Goal: Task Accomplishment & Management: Manage account settings

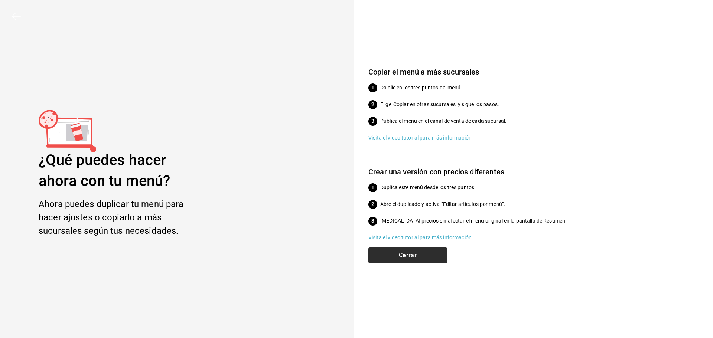
scroll to position [119, 0]
click at [419, 252] on button "Cerrar" at bounding box center [408, 256] width 79 height 16
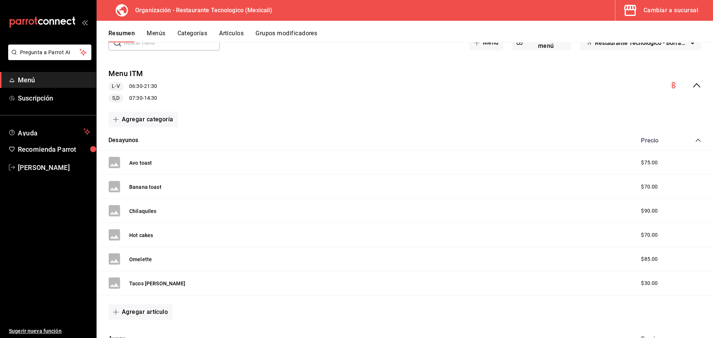
scroll to position [0, 0]
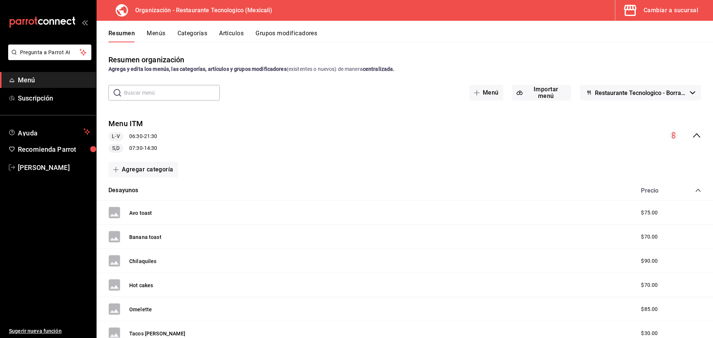
click at [682, 90] on button "Restaurante Tecnologico - Borrador" at bounding box center [640, 93] width 121 height 16
click at [683, 89] on div at bounding box center [356, 169] width 713 height 338
click at [692, 134] on icon "collapse-menu-row" at bounding box center [696, 135] width 9 height 9
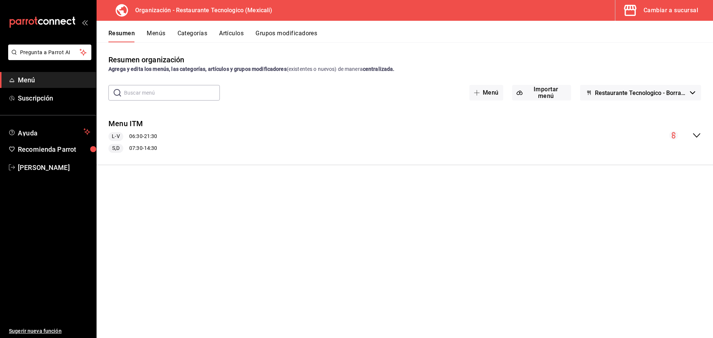
click at [678, 136] on circle "collapse-menu-row" at bounding box center [673, 135] width 9 height 9
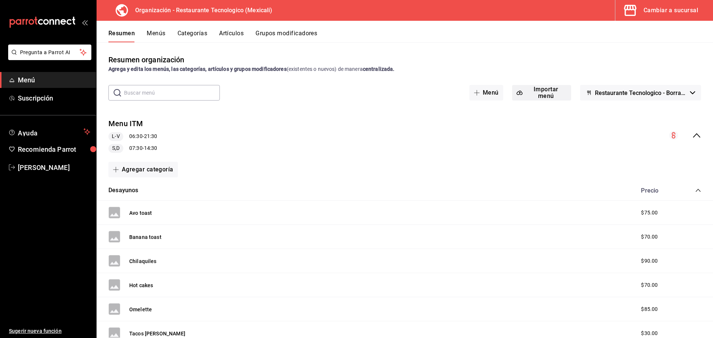
click at [542, 95] on button "Importar menú" at bounding box center [541, 93] width 59 height 16
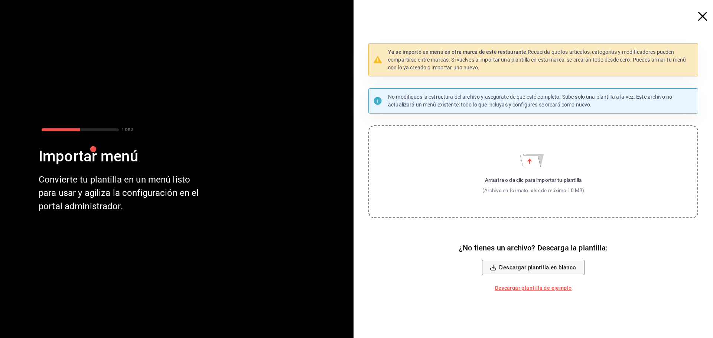
click at [703, 18] on icon "button" at bounding box center [702, 16] width 9 height 9
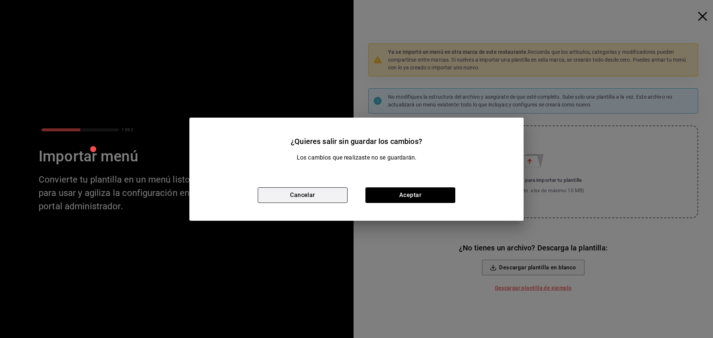
click at [289, 193] on button "Cancelar" at bounding box center [303, 196] width 90 height 16
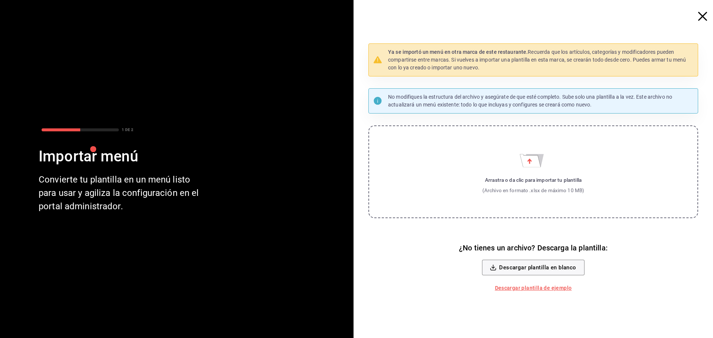
click at [707, 12] on icon "button" at bounding box center [702, 16] width 9 height 9
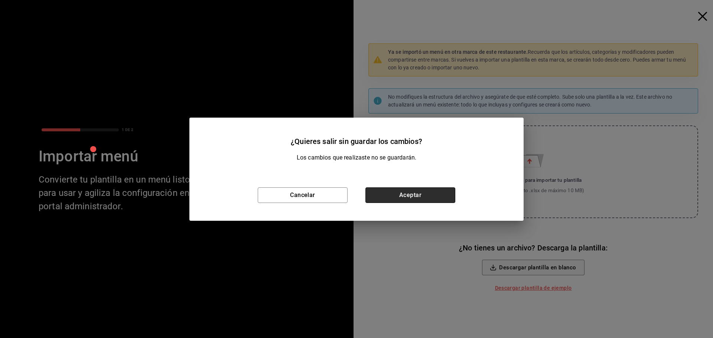
click at [429, 199] on button "Aceptar" at bounding box center [411, 196] width 90 height 16
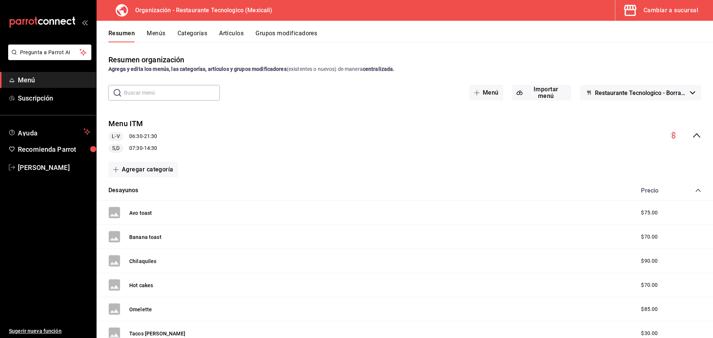
click at [675, 93] on span "Restaurante Tecnologico - Borrador" at bounding box center [641, 93] width 92 height 7
click at [676, 93] on div at bounding box center [356, 169] width 713 height 338
click at [480, 91] on button "Menú" at bounding box center [487, 93] width 34 height 16
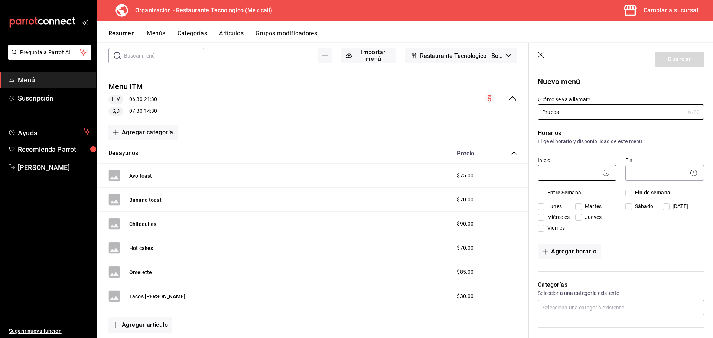
type input "Prueba"
click at [557, 171] on body "Pregunta a Parrot AI Menú Suscripción Ayuda Recomienda Parrot KAROLINA BALLARDO…" at bounding box center [356, 169] width 713 height 338
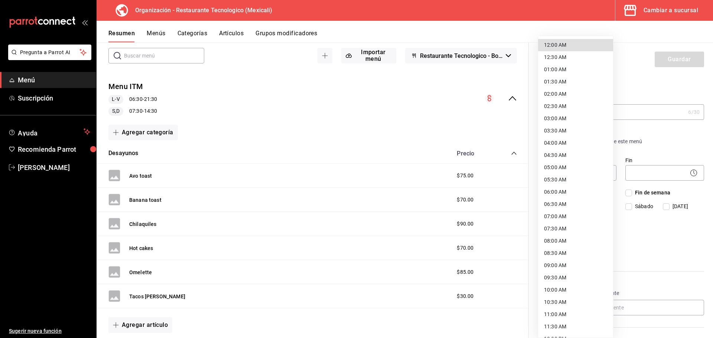
click at [428, 113] on div at bounding box center [356, 169] width 713 height 338
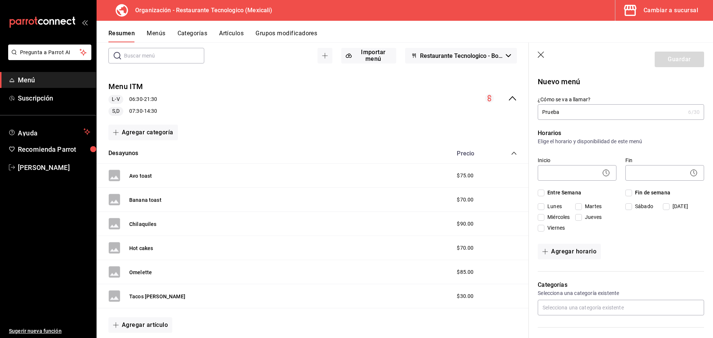
click at [542, 61] on header "Guardar" at bounding box center [621, 58] width 184 height 30
click at [542, 53] on icon "button" at bounding box center [541, 55] width 7 height 7
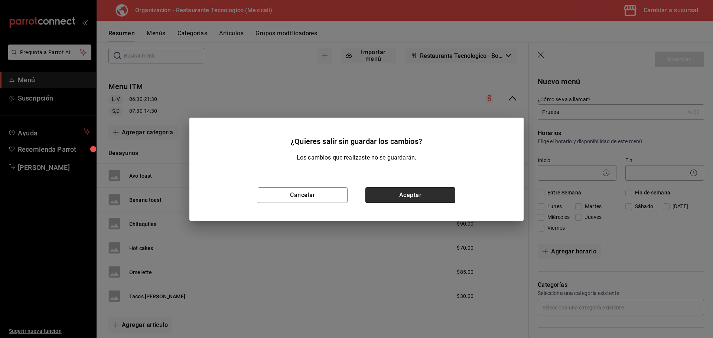
click at [396, 197] on button "Aceptar" at bounding box center [411, 196] width 90 height 16
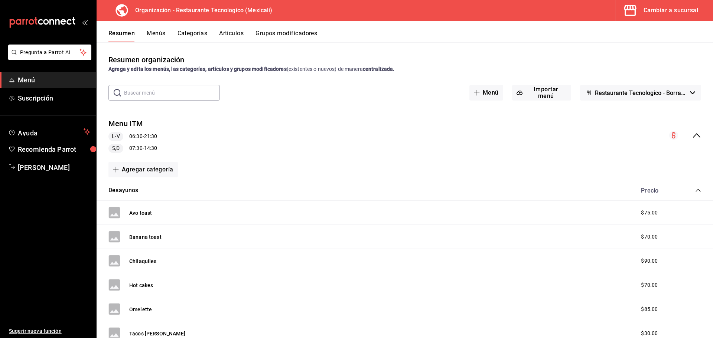
click at [155, 29] on div "Resumen Menús Categorías Artículos Grupos modificadores" at bounding box center [405, 32] width 617 height 22
click at [159, 33] on button "Menús" at bounding box center [156, 36] width 19 height 13
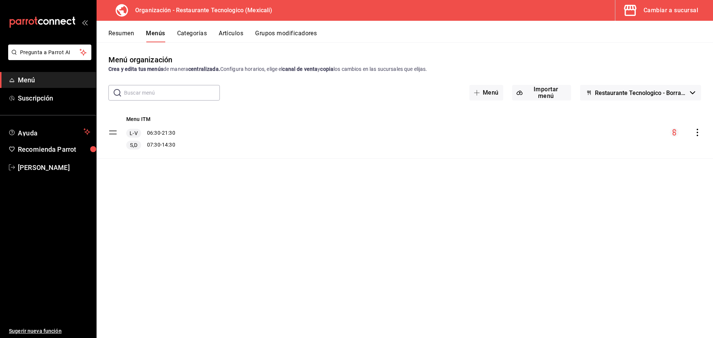
click at [697, 134] on icon "actions" at bounding box center [697, 132] width 7 height 7
click at [658, 175] on li "Copiar en otra sucursal" at bounding box center [632, 180] width 116 height 15
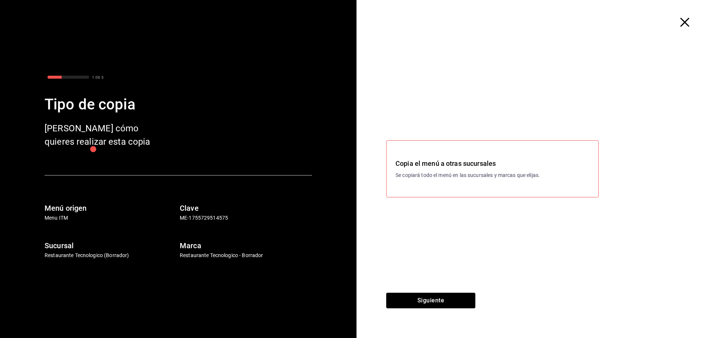
click at [473, 292] on div "Copia el menú a otras sucursales Se copiará todo el menú en las sucursales y ma…" at bounding box center [535, 169] width 357 height 249
click at [468, 301] on button "Siguiente" at bounding box center [430, 301] width 89 height 16
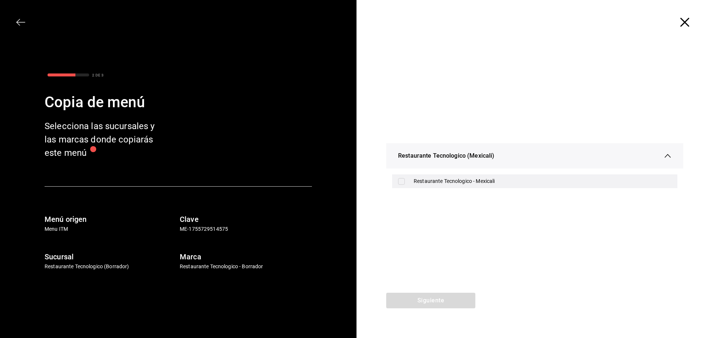
click at [455, 185] on div "Restaurante Tecnologico - Mexicali" at bounding box center [543, 182] width 258 height 8
checkbox input "true"
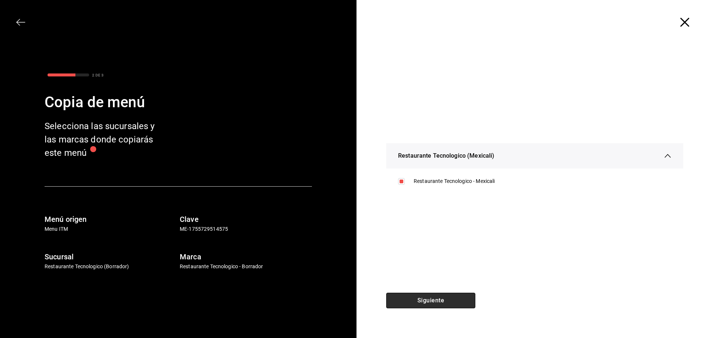
click at [465, 294] on button "Siguiente" at bounding box center [430, 301] width 89 height 16
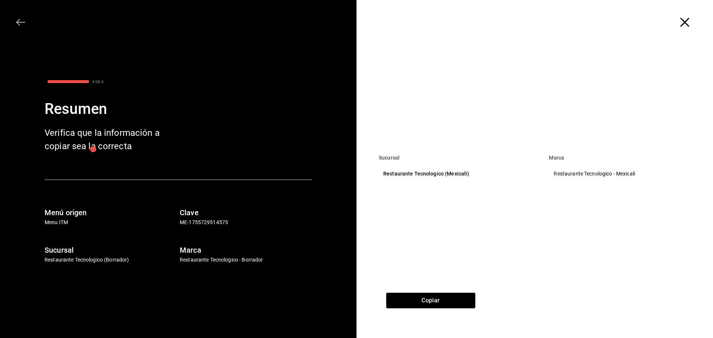
click at [500, 160] on th "Sucursal" at bounding box center [459, 155] width 170 height 10
click at [502, 183] on th "Restaurante Tecnologico (Mexicali)" at bounding box center [459, 174] width 170 height 26
click at [408, 173] on p "Restaurante Tecnologico (Mexicali)" at bounding box center [459, 174] width 152 height 8
click at [388, 168] on th "Restaurante Tecnologico (Mexicali)" at bounding box center [459, 174] width 170 height 26
click at [464, 308] on button "Copiar" at bounding box center [430, 301] width 89 height 16
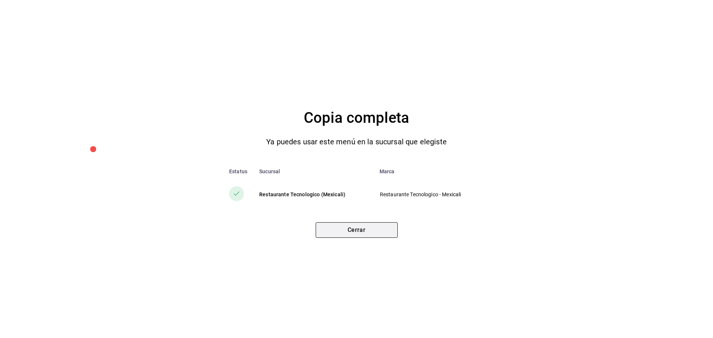
click at [389, 231] on button "Cerrar" at bounding box center [357, 231] width 82 height 16
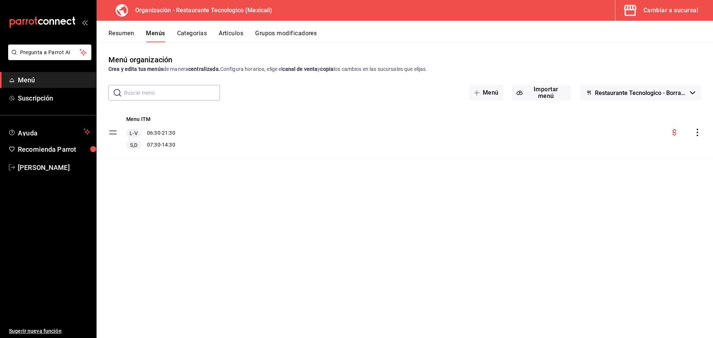
click at [695, 95] on button "Restaurante Tecnologico - Borrador" at bounding box center [640, 93] width 121 height 16
click at [694, 91] on div at bounding box center [356, 169] width 713 height 338
click at [693, 127] on div "Menu ITM L-V 06:30 - 21:30 S,D 07:30 - 14:30" at bounding box center [405, 133] width 617 height 52
click at [700, 142] on div "Menu ITM L-V 06:30 - 21:30 S,D 07:30 - 14:30" at bounding box center [405, 133] width 617 height 52
click at [699, 130] on icon "actions" at bounding box center [697, 132] width 7 height 7
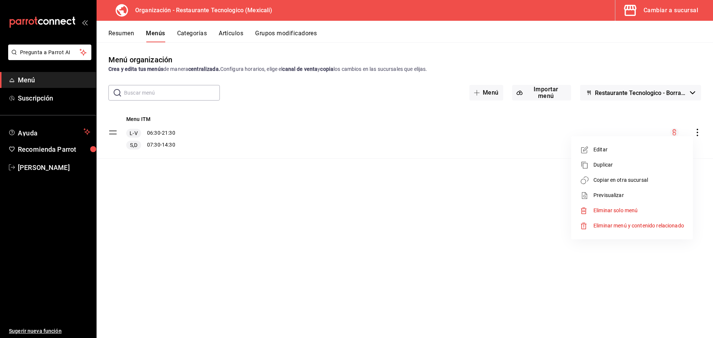
click at [246, 166] on div at bounding box center [356, 169] width 713 height 338
click at [63, 80] on span "Menú" at bounding box center [54, 80] width 72 height 10
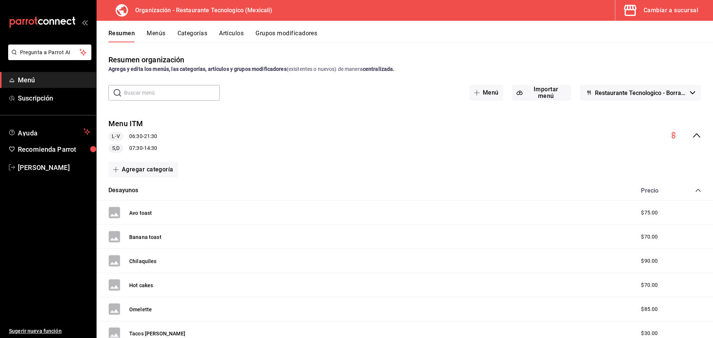
click at [38, 81] on span "Menú" at bounding box center [54, 80] width 72 height 10
click at [63, 58] on button "Pregunta a Parrot AI" at bounding box center [49, 53] width 83 height 16
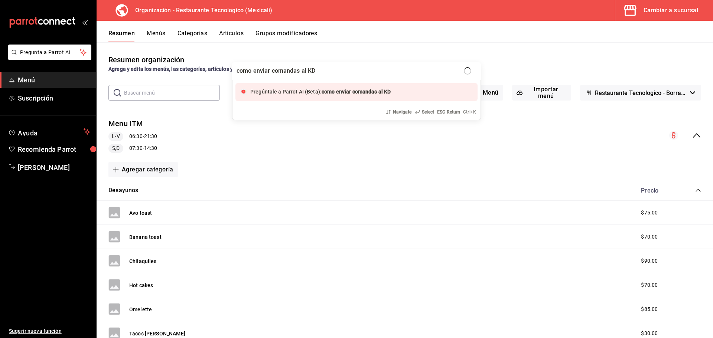
type input "como enviar comandas al KDS"
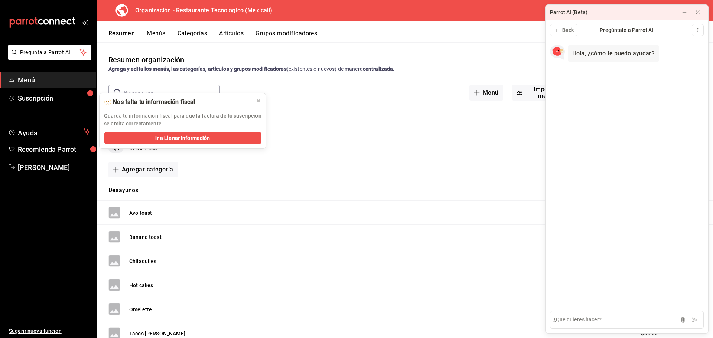
click at [162, 35] on button "Menús" at bounding box center [156, 36] width 19 height 13
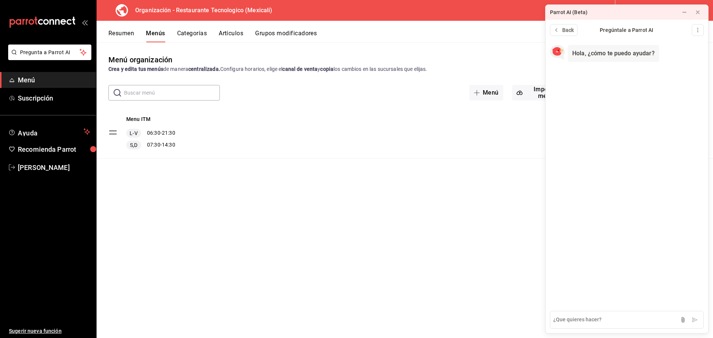
click at [288, 24] on div "Resumen Menús Categorías Artículos Grupos modificadores" at bounding box center [405, 32] width 617 height 22
click at [288, 34] on button "Grupos modificadores" at bounding box center [286, 36] width 62 height 13
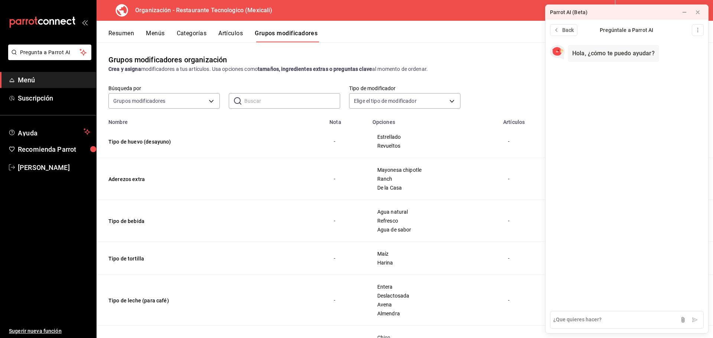
click at [155, 35] on button "Menús" at bounding box center [155, 36] width 19 height 13
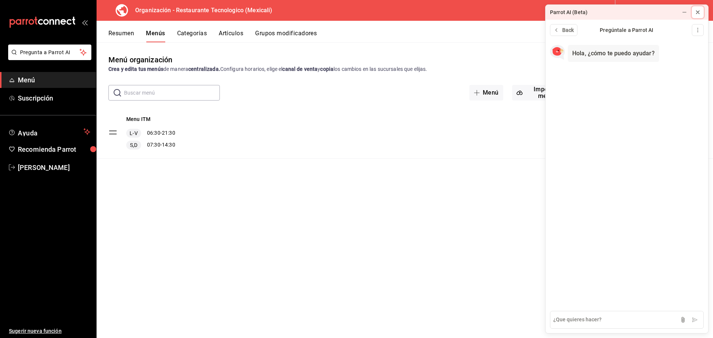
click at [695, 15] on icon at bounding box center [698, 12] width 6 height 6
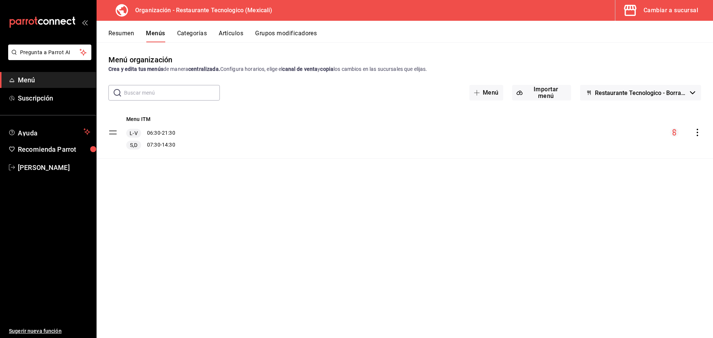
click at [662, 91] on span "Restaurante Tecnologico - Borrador" at bounding box center [641, 93] width 92 height 7
click at [662, 91] on div at bounding box center [356, 169] width 713 height 338
click at [695, 129] on icon "actions" at bounding box center [697, 132] width 7 height 7
click at [695, 133] on div at bounding box center [356, 169] width 713 height 338
click at [49, 101] on span "Suscripción" at bounding box center [54, 98] width 72 height 10
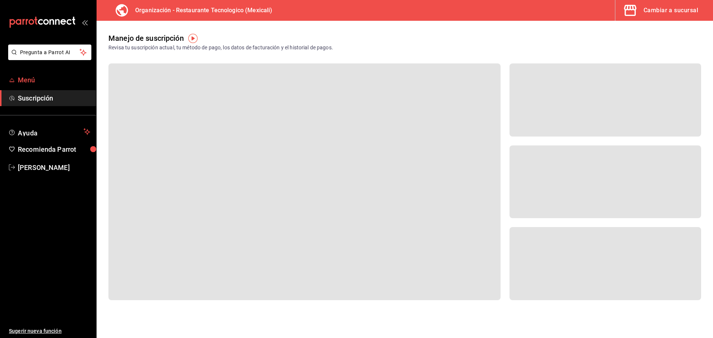
click at [61, 84] on span "Menú" at bounding box center [54, 80] width 72 height 10
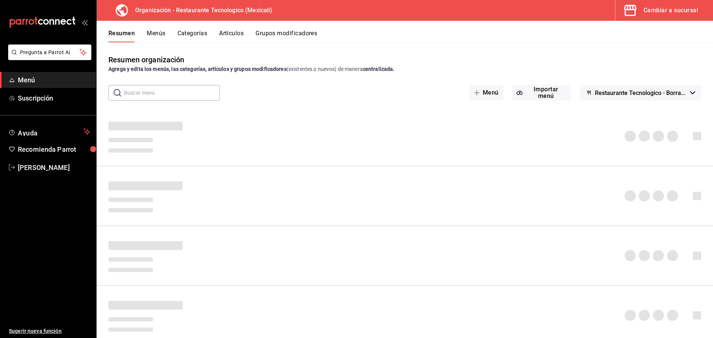
click at [163, 31] on button "Menús" at bounding box center [156, 36] width 19 height 13
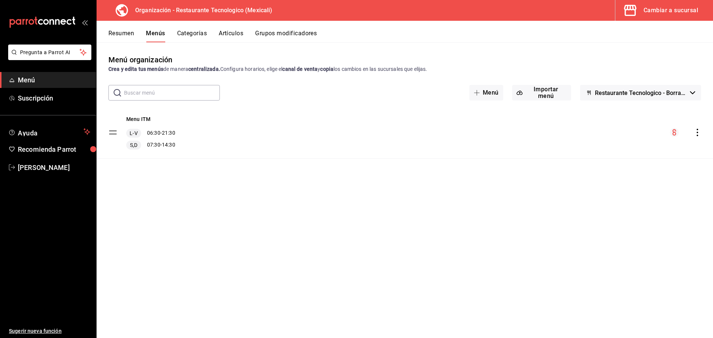
click at [203, 32] on button "Categorías" at bounding box center [192, 36] width 30 height 13
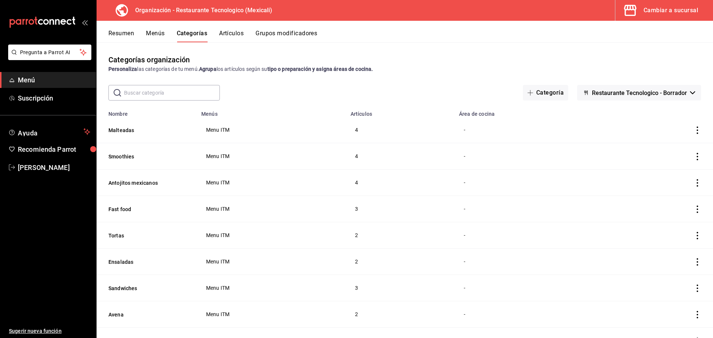
click at [84, 25] on icon "open_drawer_menu" at bounding box center [83, 23] width 3 height 6
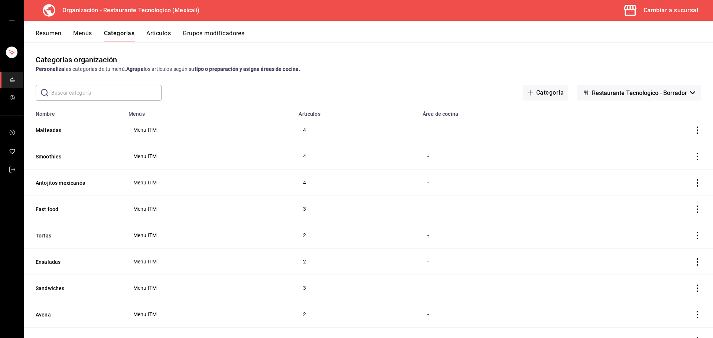
click at [13, 22] on icon "open drawer" at bounding box center [12, 22] width 6 height 6
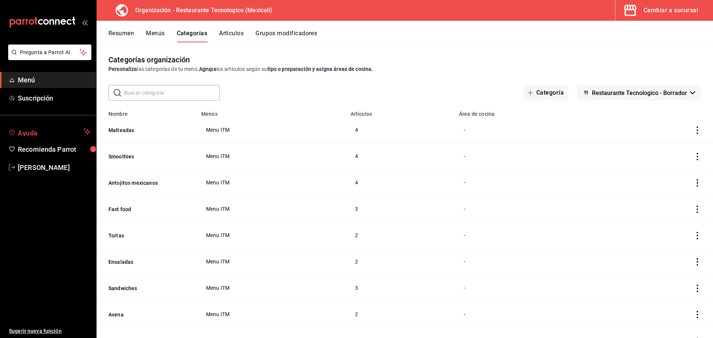
click at [55, 131] on span "Ayuda" at bounding box center [49, 131] width 63 height 9
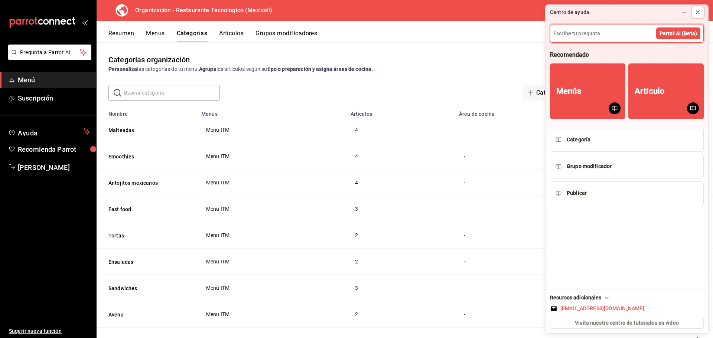
click at [702, 9] on button at bounding box center [698, 12] width 12 height 12
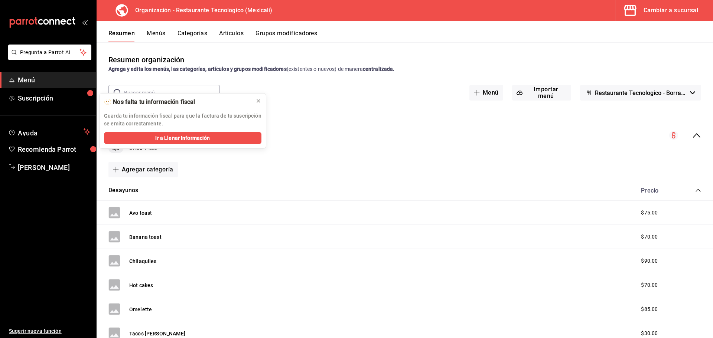
click at [242, 31] on button "Artículos" at bounding box center [231, 36] width 25 height 13
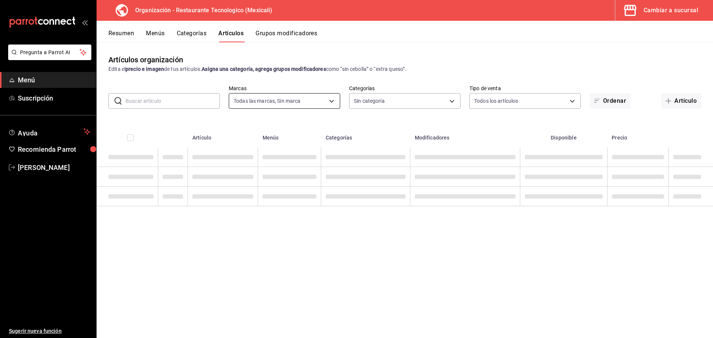
type input "781de6e5-5afb-4e7a-ac37-61d8477f1fc7"
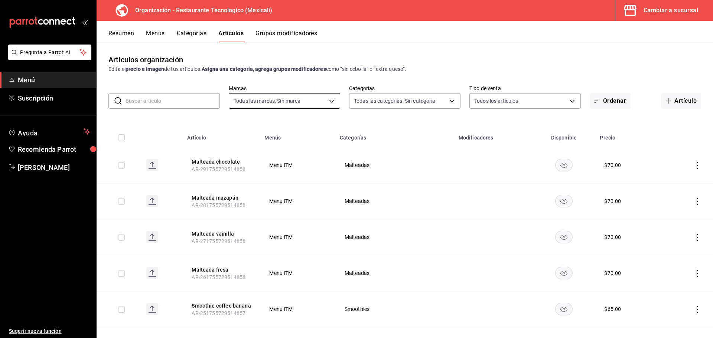
type input "8be1f11b-1aa9-4194-850d-7ca3d58d336e,149130f7-ae74-4f13-884f-21fefe8470f4,d81ad…"
click at [127, 35] on button "Resumen" at bounding box center [121, 36] width 26 height 13
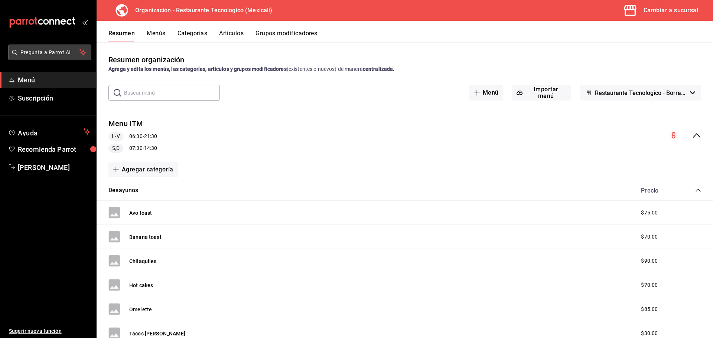
click at [74, 53] on span "Pregunta a Parrot AI" at bounding box center [49, 53] width 59 height 8
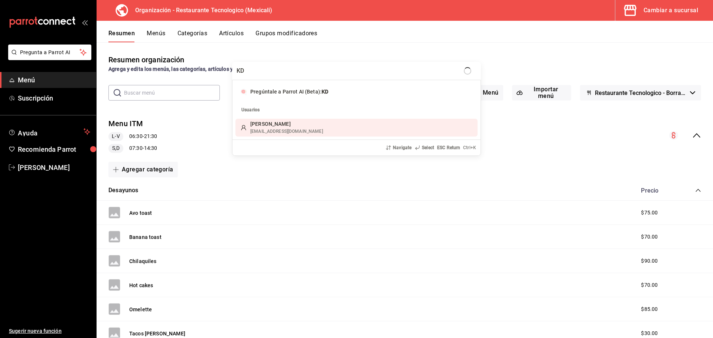
type input "KDS"
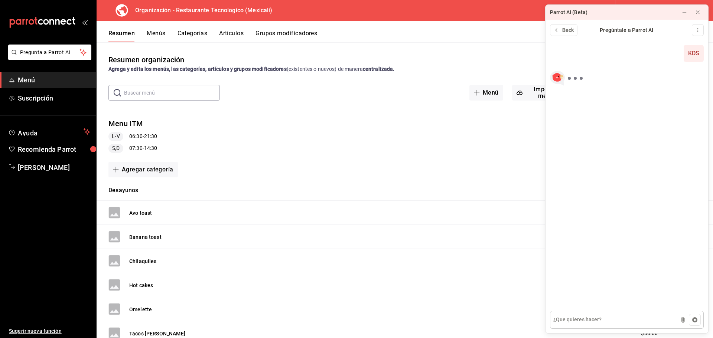
click at [632, 322] on textarea at bounding box center [627, 320] width 154 height 18
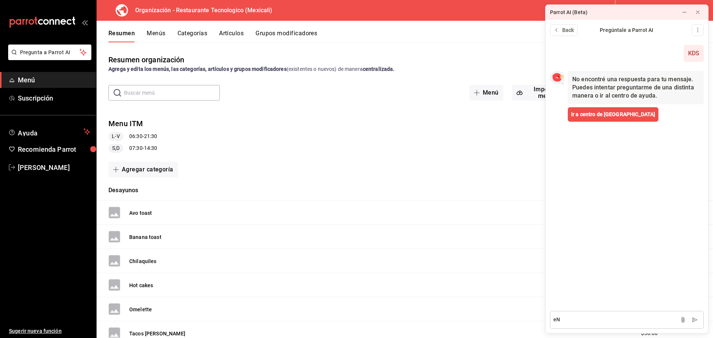
type textarea "e"
type textarea "Enviar comandas a KDS"
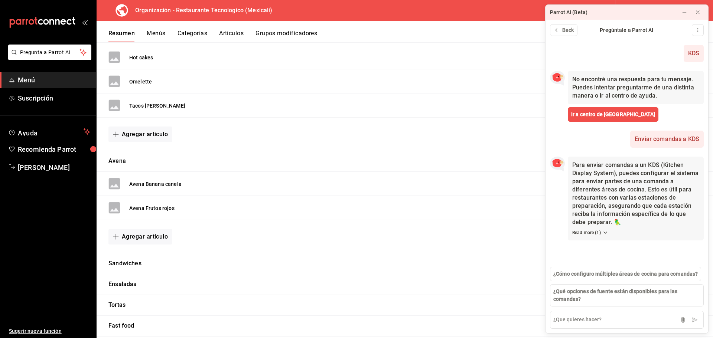
scroll to position [260, 0]
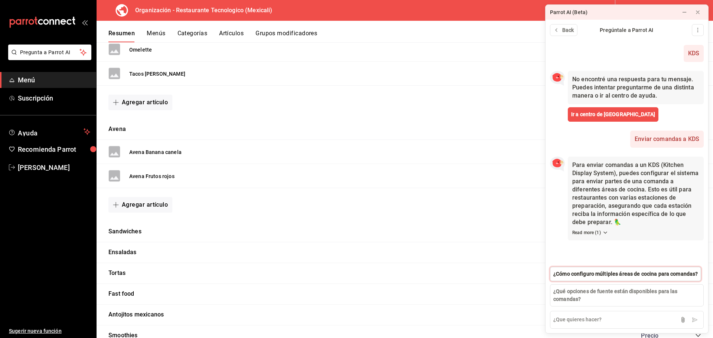
click at [639, 275] on span "¿Cómo configuro múltiples áreas de cocina para comandas?" at bounding box center [626, 274] width 145 height 8
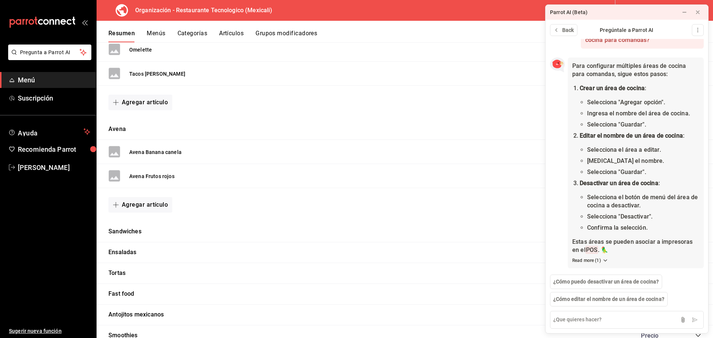
scroll to position [227, 0]
click at [53, 21] on icon "mailbox folders" at bounding box center [51, 22] width 4 height 6
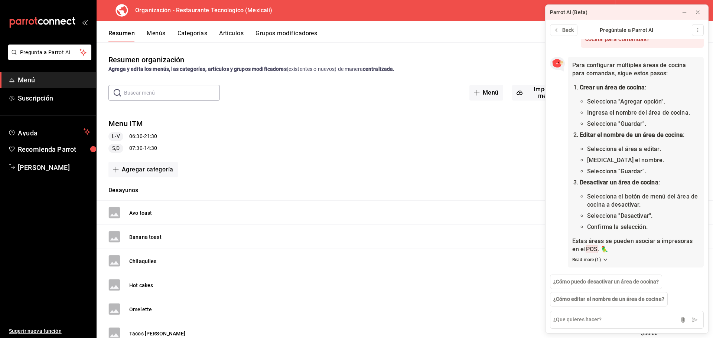
click at [253, 14] on h3 "Organización - Restaurante Tecnologico (Mexicali)" at bounding box center [200, 10] width 143 height 9
click at [684, 13] on icon at bounding box center [685, 12] width 6 height 6
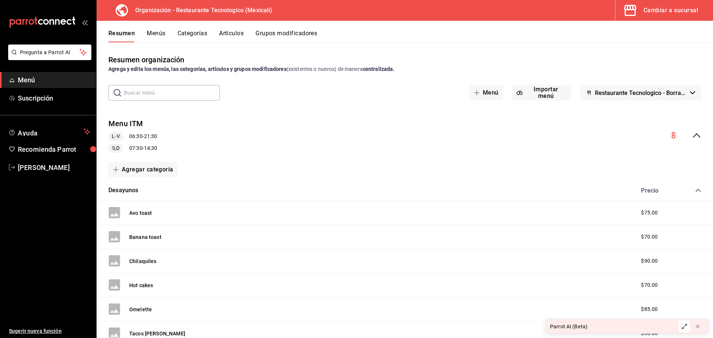
click at [650, 9] on div "Cambiar a sucursal" at bounding box center [671, 10] width 55 height 10
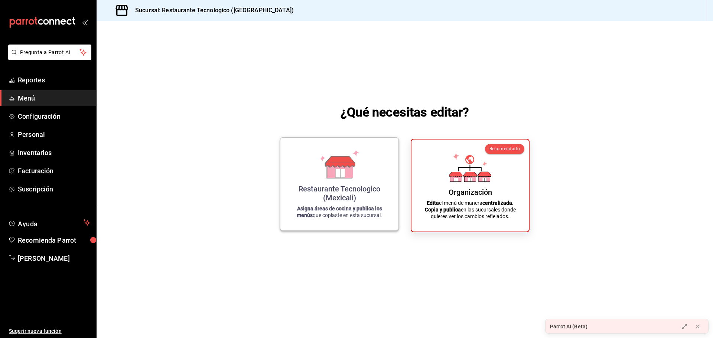
click at [302, 167] on div "Restaurante Tecnologico (Mexicali) Asigna áreas de cocina y publica los menús q…" at bounding box center [339, 184] width 100 height 81
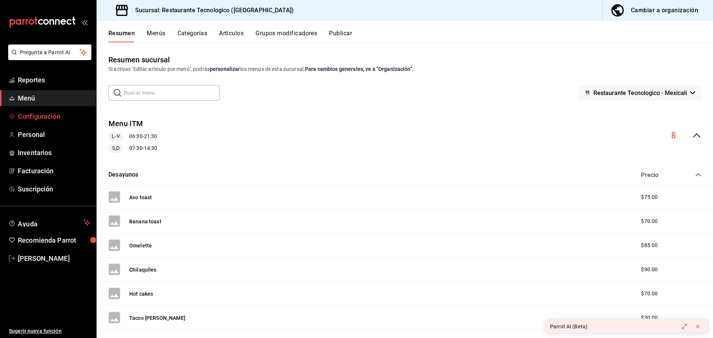
click at [60, 117] on span "Configuración" at bounding box center [54, 116] width 72 height 10
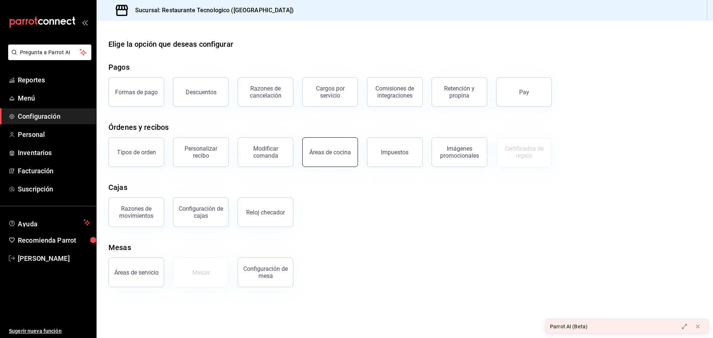
click at [342, 155] on div "Áreas de cocina" at bounding box center [330, 152] width 42 height 7
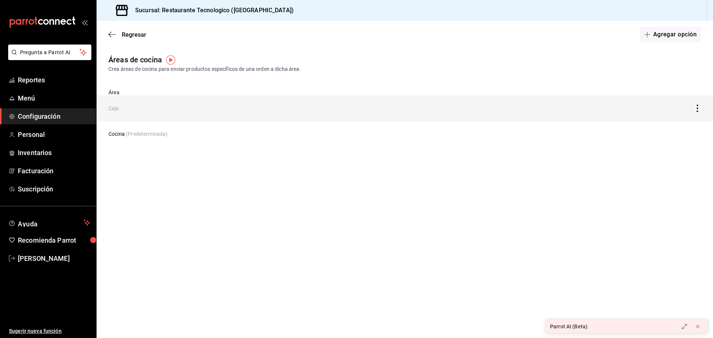
click at [114, 101] on td "Caja" at bounding box center [325, 108] width 456 height 26
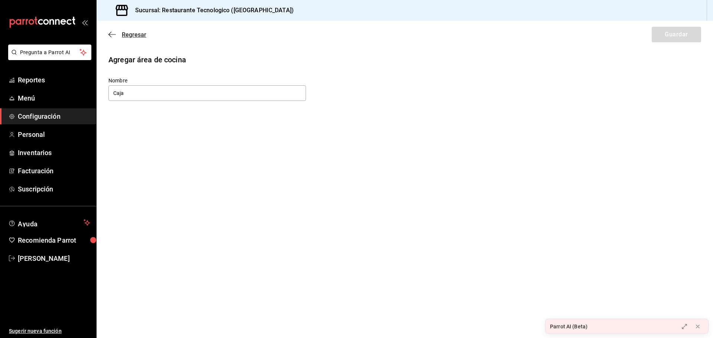
click at [112, 33] on icon "button" at bounding box center [111, 34] width 7 height 7
click at [651, 29] on button "Agregar opción" at bounding box center [670, 35] width 61 height 16
type input "c"
type input "A"
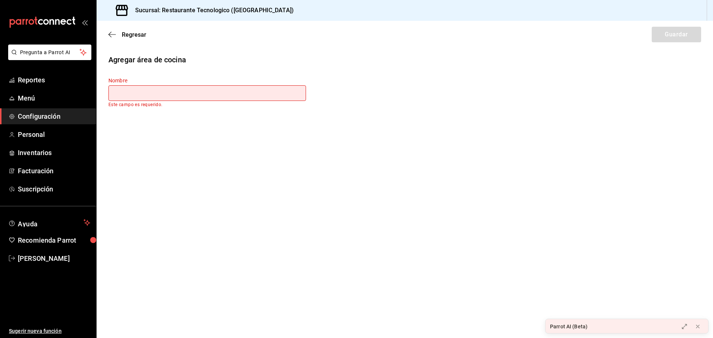
type input "á"
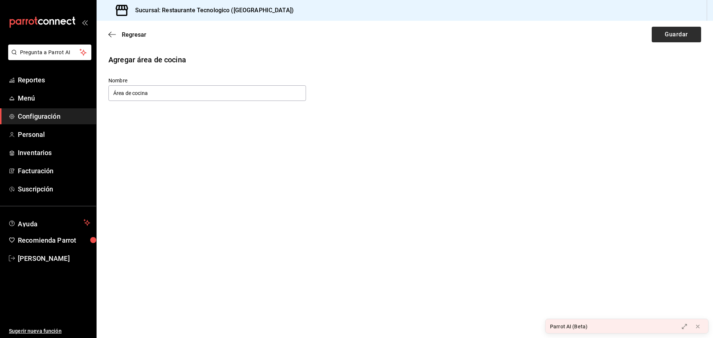
type input "Área de cocina"
click at [691, 33] on button "Guardar" at bounding box center [676, 35] width 49 height 16
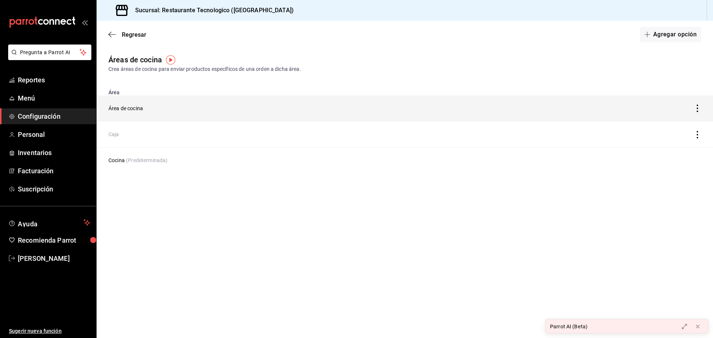
click at [698, 107] on icon "discountsTable" at bounding box center [697, 108] width 7 height 7
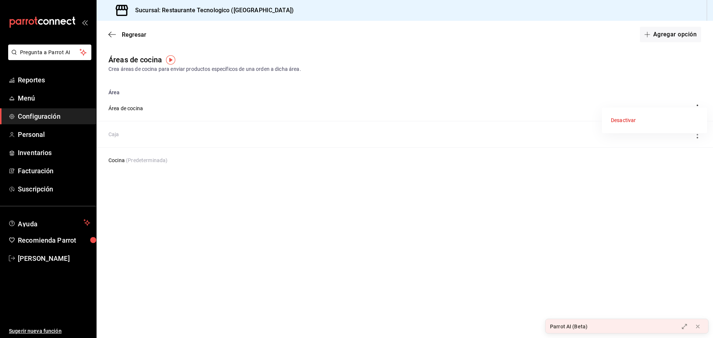
click at [640, 122] on li "Desactivar" at bounding box center [654, 121] width 105 height 20
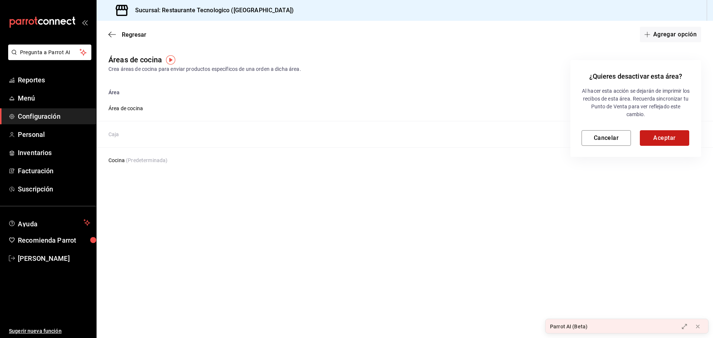
click at [658, 137] on button "Aceptar" at bounding box center [664, 138] width 49 height 16
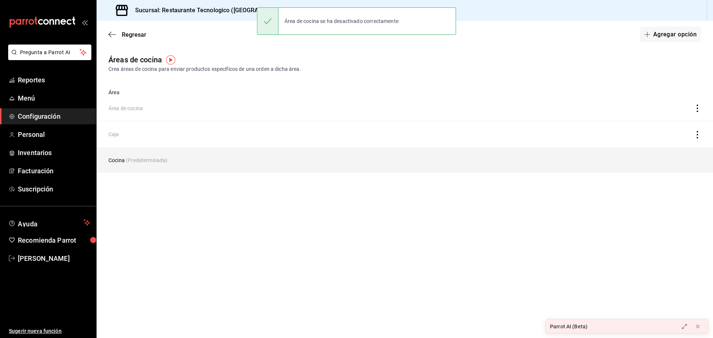
click at [147, 164] on td "Cocina (Predeterminada)" at bounding box center [325, 160] width 456 height 26
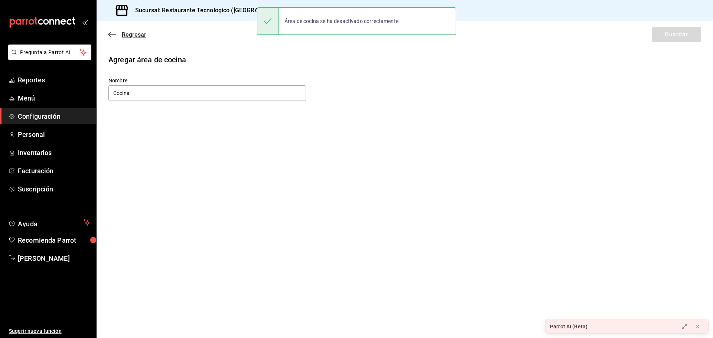
click at [110, 32] on icon "button" at bounding box center [111, 34] width 7 height 7
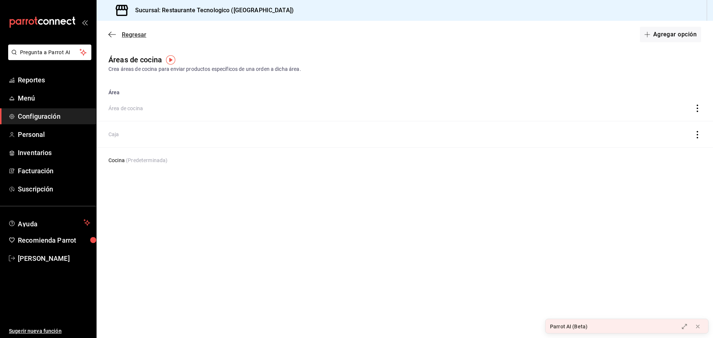
click at [121, 33] on span "Regresar" at bounding box center [127, 34] width 38 height 7
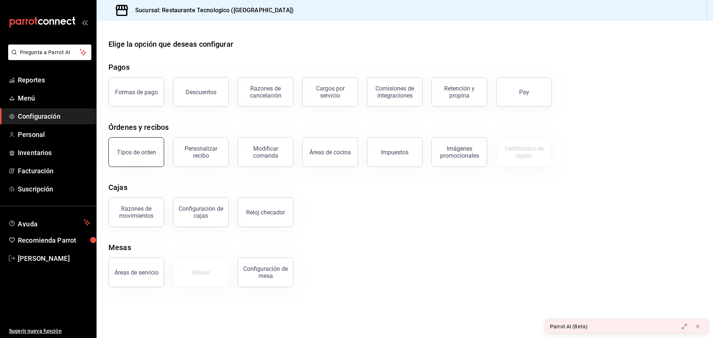
drag, startPoint x: 104, startPoint y: 148, endPoint x: 114, endPoint y: 147, distance: 10.5
click at [107, 148] on div "Tipos de orden" at bounding box center [132, 148] width 65 height 39
click at [132, 144] on button "Tipos de orden" at bounding box center [136, 152] width 56 height 30
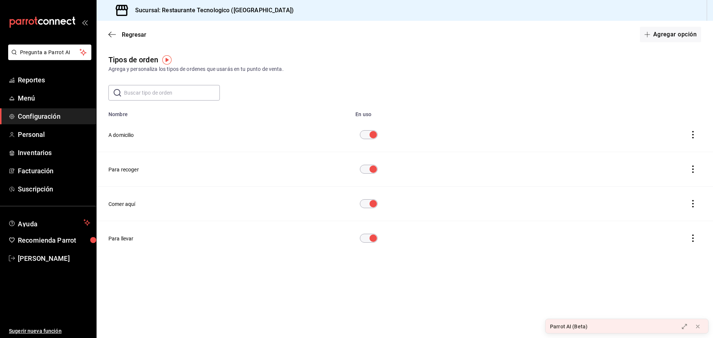
click at [697, 208] on icon "actions" at bounding box center [693, 203] width 7 height 7
click at [367, 203] on div at bounding box center [356, 169] width 713 height 338
click at [391, 203] on td "diningOptionTable" at bounding box center [439, 204] width 177 height 35
click at [116, 206] on button "Comer aquí" at bounding box center [121, 204] width 27 height 7
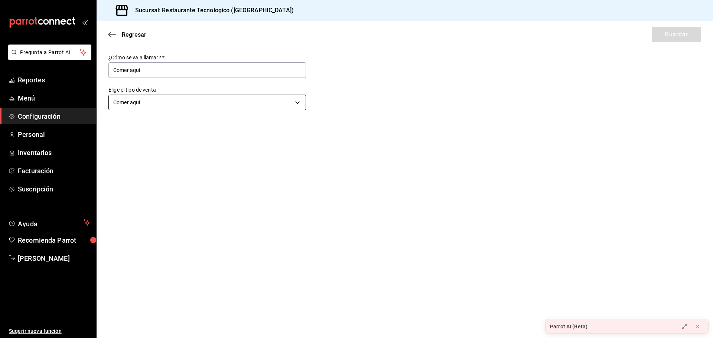
click at [171, 110] on body "Pregunta a Parrot AI Reportes Menú Configuración Personal Inventarios Facturaci…" at bounding box center [356, 169] width 713 height 338
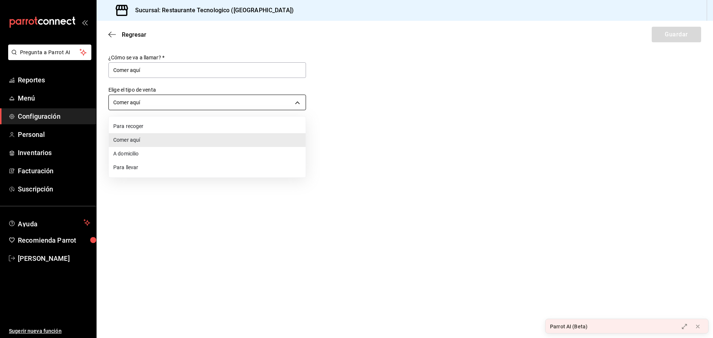
click at [171, 110] on div at bounding box center [356, 169] width 713 height 338
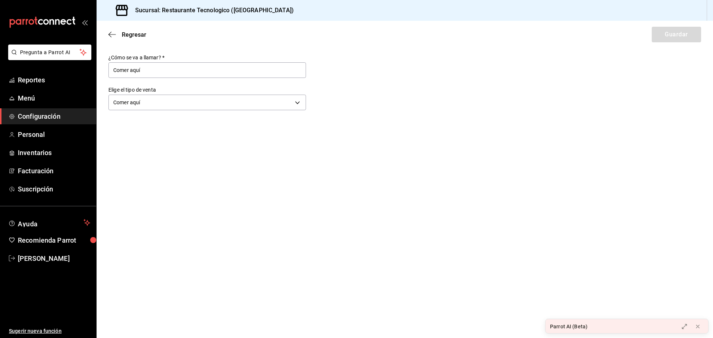
click at [110, 30] on div "Regresar Guardar" at bounding box center [405, 34] width 617 height 27
click at [112, 35] on icon "button" at bounding box center [111, 34] width 7 height 7
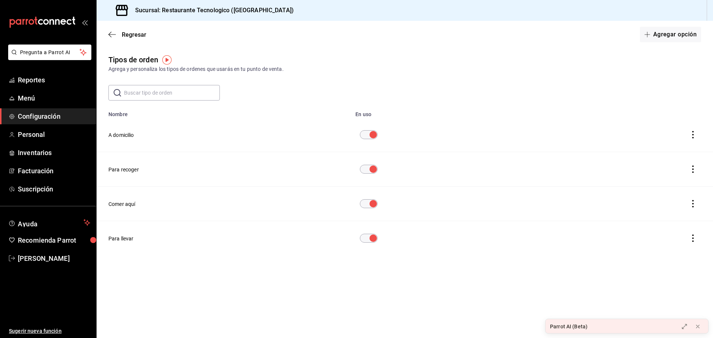
click at [113, 30] on div "Regresar Agregar opción" at bounding box center [405, 34] width 617 height 27
click at [111, 36] on icon "button" at bounding box center [111, 34] width 7 height 7
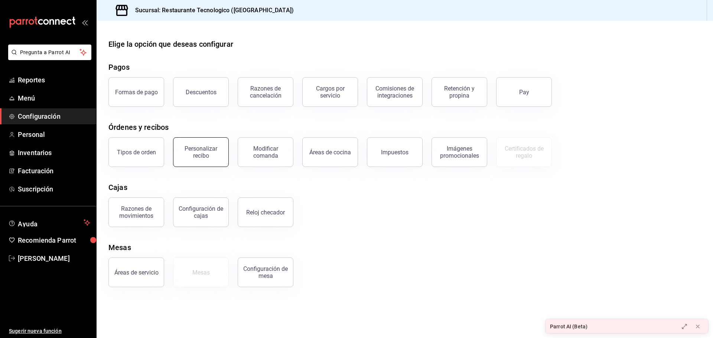
click at [212, 159] on button "Personalizar recibo" at bounding box center [201, 152] width 56 height 30
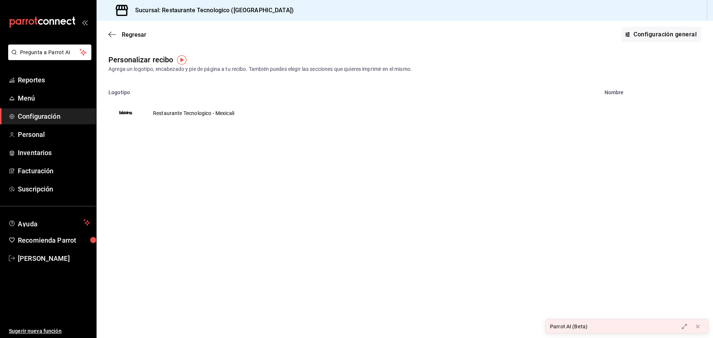
click at [156, 117] on td "Restaurante Tecnologico - Mexicali" at bounding box center [193, 113] width 99 height 36
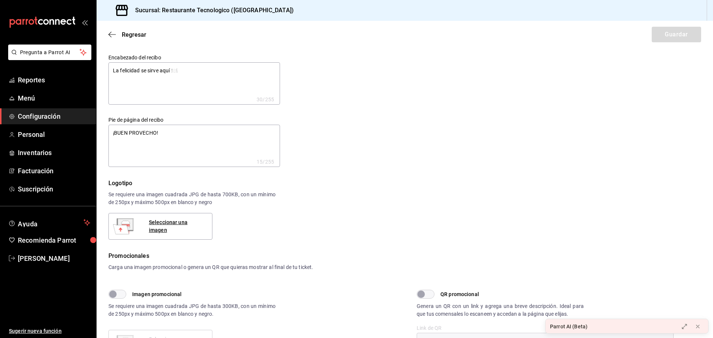
type textarea "x"
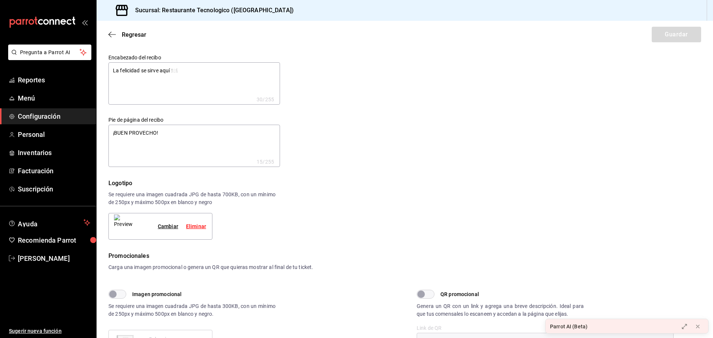
click at [187, 74] on textarea "La felicidad se sirve aquí 🍽️" at bounding box center [194, 83] width 172 height 42
type textarea "La felicidad se sirve aquí"
type textarea "x"
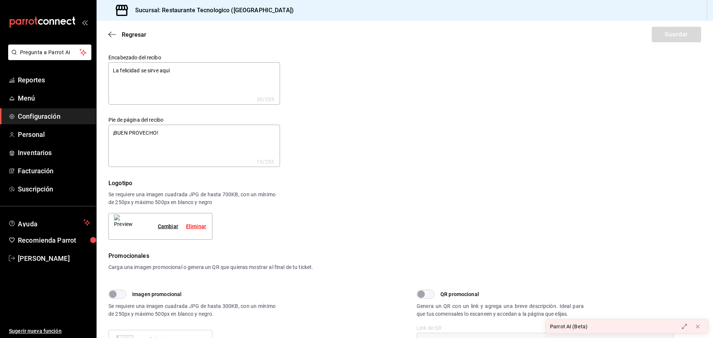
type textarea "x"
type textarea "La felicidad se sirve aquí"
type textarea "x"
type textarea "La felicidad se sirve aquí!"
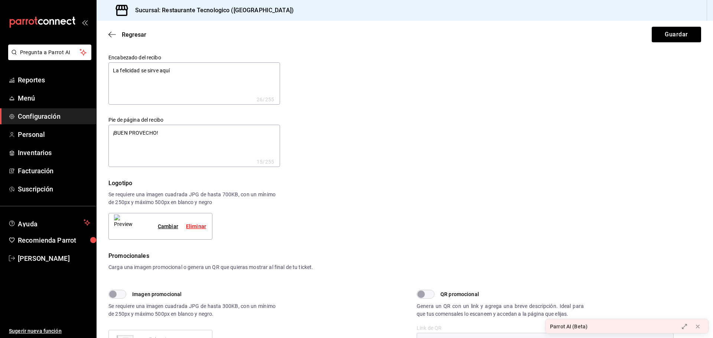
type textarea "x"
type textarea "La felicidad se sirve aquí"
type textarea "x"
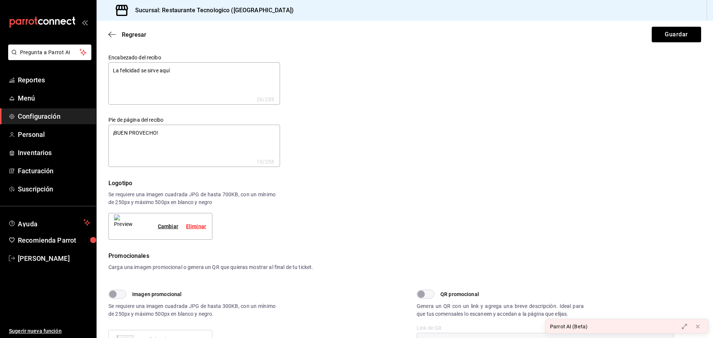
type textarea "La felicidad se sirve aquí."
type textarea "x"
type textarea "La felicidad se sirve aquí.."
type textarea "x"
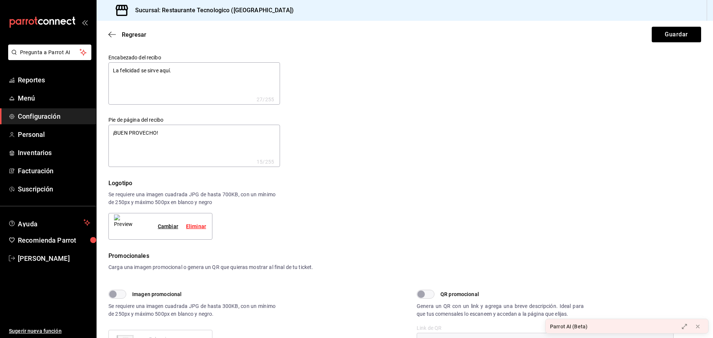
type textarea "x"
type textarea "La felicidad se sirve aquí.."
click at [681, 39] on button "Guardar" at bounding box center [676, 35] width 49 height 16
type textarea "x"
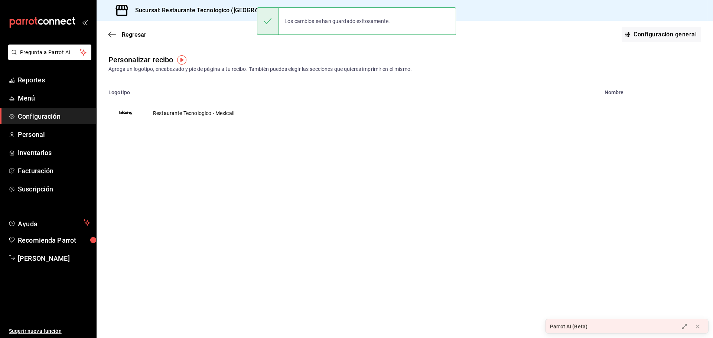
click at [105, 35] on div "Regresar Configuración general" at bounding box center [405, 34] width 617 height 27
click at [110, 35] on icon "button" at bounding box center [111, 34] width 7 height 0
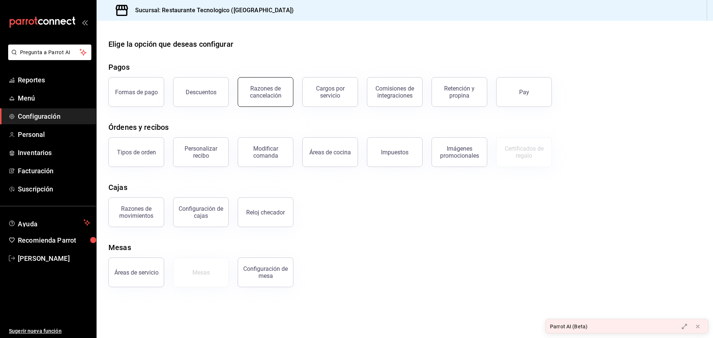
click at [272, 94] on div "Razones de cancelación" at bounding box center [266, 92] width 46 height 14
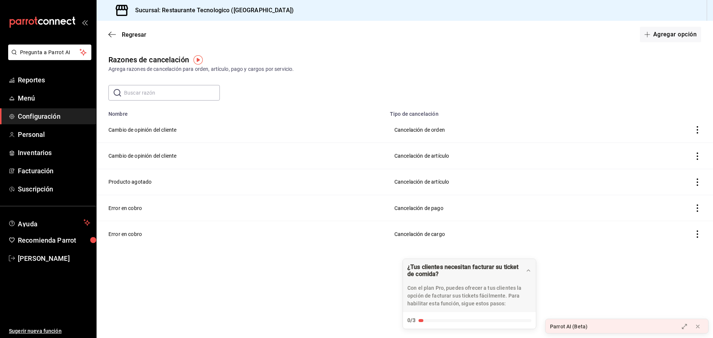
click at [695, 209] on icon "actions" at bounding box center [697, 208] width 7 height 7
click at [701, 207] on li "Eliminar" at bounding box center [670, 207] width 62 height 21
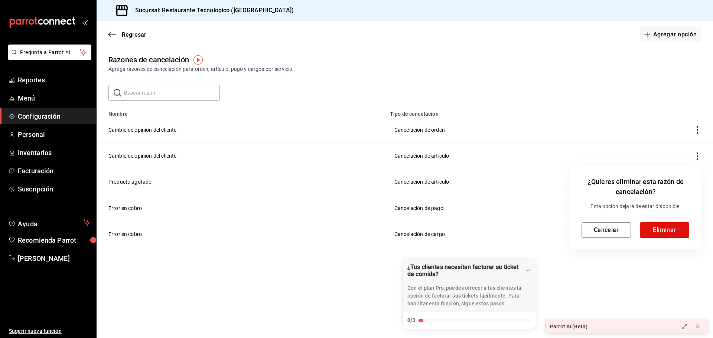
click at [231, 270] on div at bounding box center [356, 169] width 713 height 338
click at [108, 37] on div at bounding box center [356, 169] width 713 height 338
click at [113, 33] on div at bounding box center [356, 169] width 713 height 338
click at [615, 226] on button "Cancelar" at bounding box center [606, 231] width 49 height 16
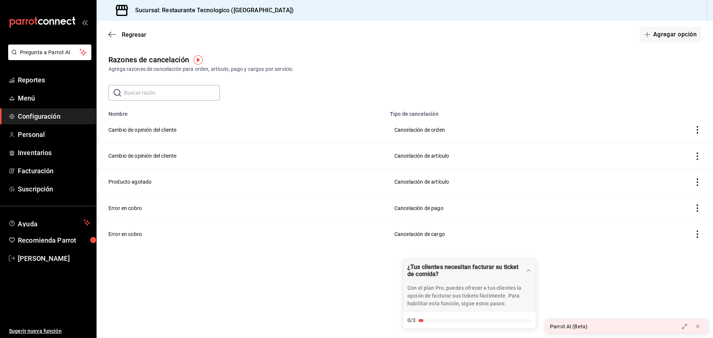
click at [108, 33] on div "Regresar Agregar opción" at bounding box center [405, 34] width 617 height 27
click at [116, 32] on span "Regresar" at bounding box center [127, 34] width 38 height 7
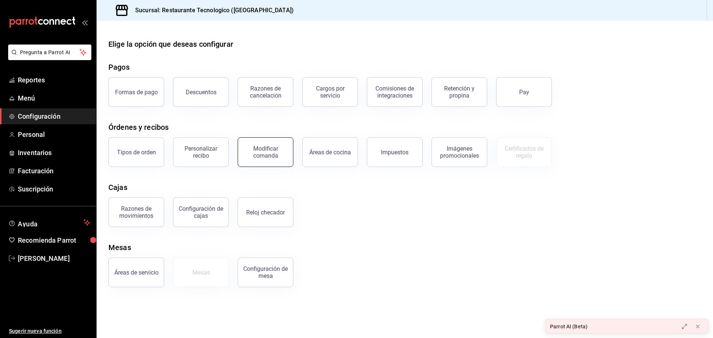
click at [271, 155] on div "Modificar comanda" at bounding box center [266, 152] width 46 height 14
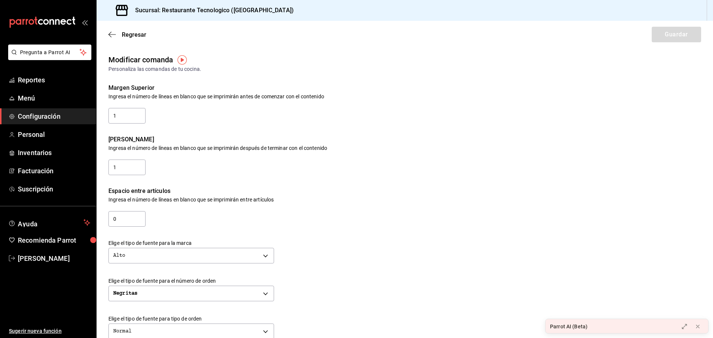
click at [106, 36] on div "Regresar Guardar" at bounding box center [405, 34] width 617 height 27
click at [114, 35] on icon "button" at bounding box center [111, 34] width 7 height 7
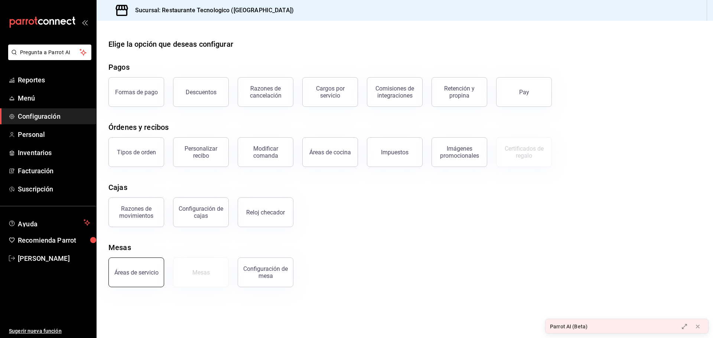
click at [144, 260] on button "Áreas de servicio" at bounding box center [136, 273] width 56 height 30
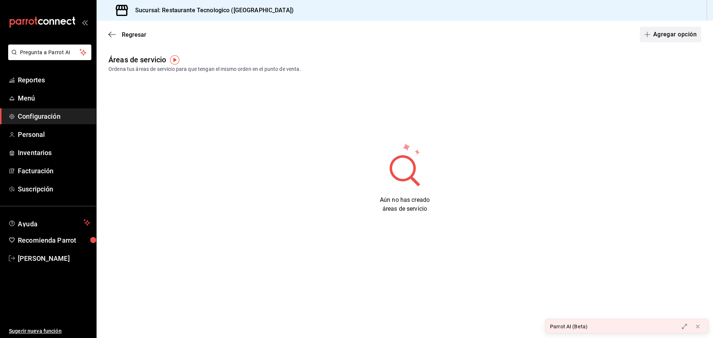
click at [695, 33] on button "Agregar opción" at bounding box center [670, 35] width 61 height 16
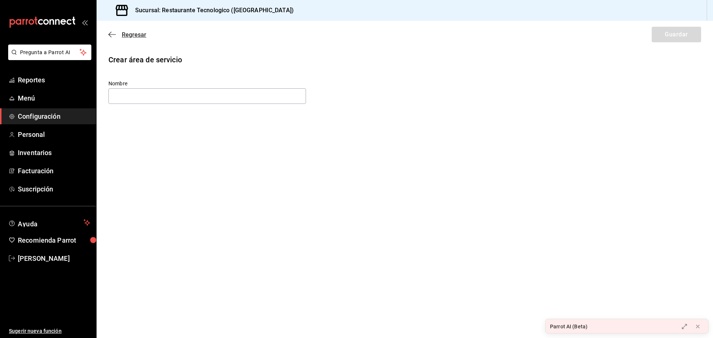
click at [111, 36] on icon "button" at bounding box center [111, 34] width 7 height 7
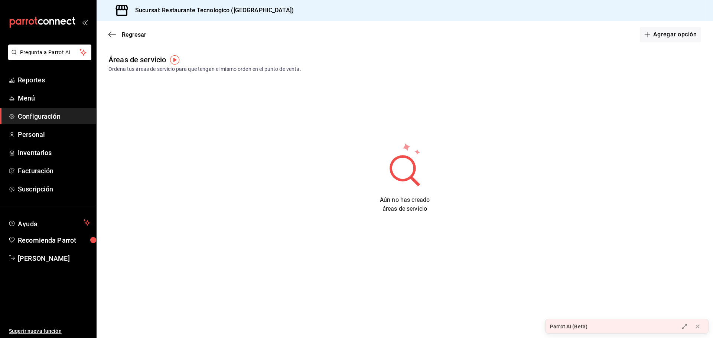
click at [111, 36] on icon "button" at bounding box center [111, 34] width 7 height 7
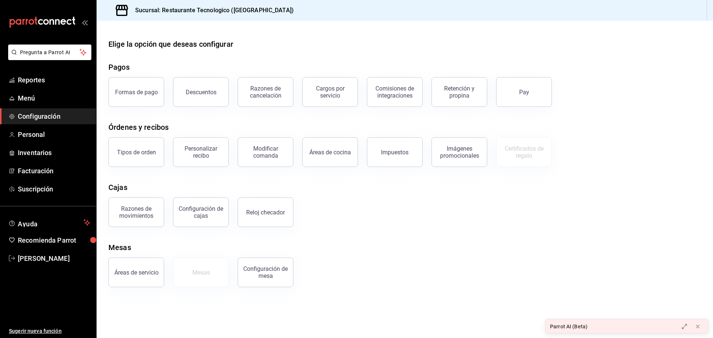
click at [73, 114] on span "Configuración" at bounding box center [54, 116] width 72 height 10
click at [205, 218] on div "Configuración de cajas" at bounding box center [201, 212] width 46 height 14
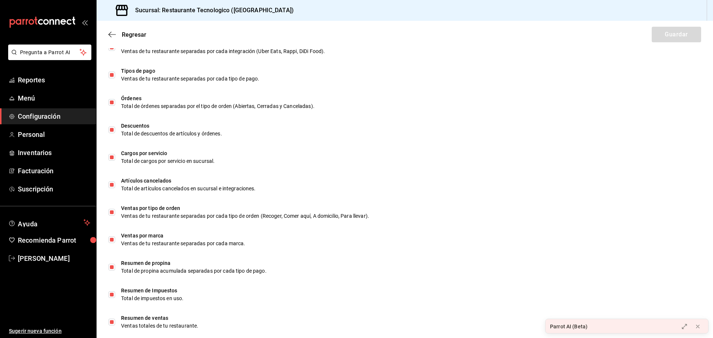
scroll to position [210, 0]
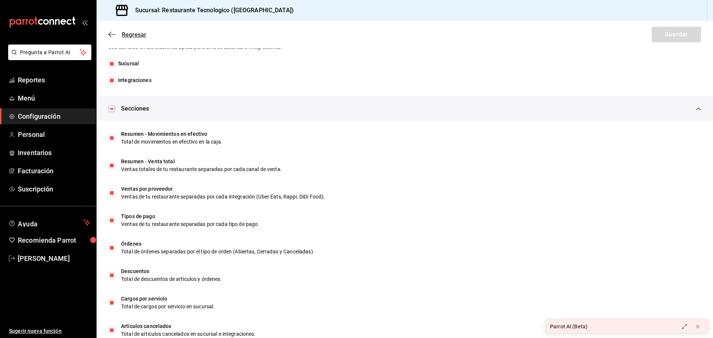
click at [114, 37] on icon "button" at bounding box center [111, 34] width 7 height 7
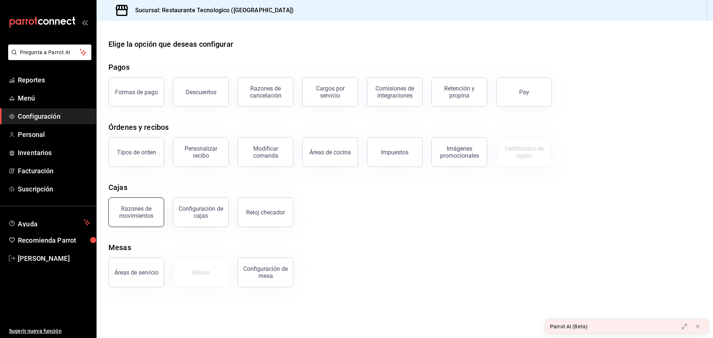
click at [125, 204] on button "Razones de movimientos" at bounding box center [136, 213] width 56 height 30
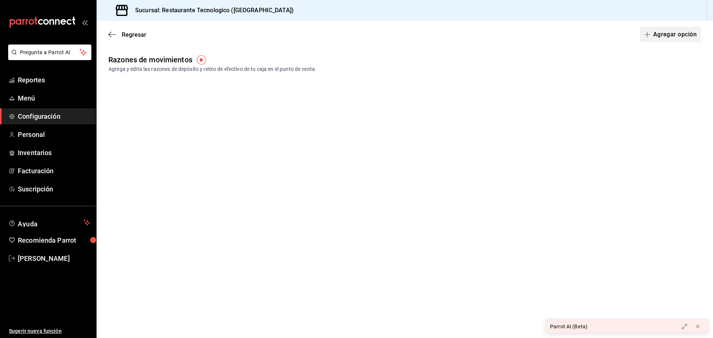
click at [690, 34] on button "Agregar opción" at bounding box center [670, 35] width 61 height 16
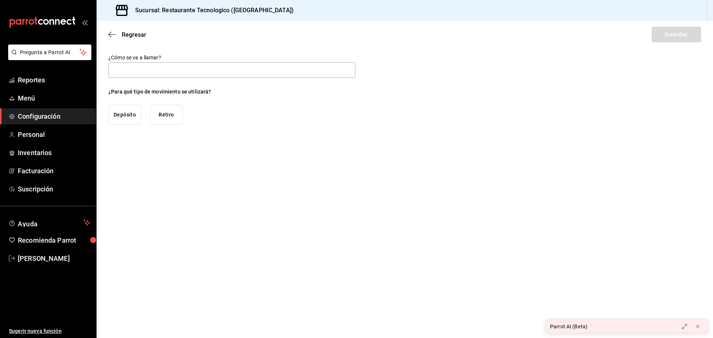
click at [121, 114] on button "Depósito" at bounding box center [124, 115] width 33 height 20
click at [172, 121] on button "Retiro" at bounding box center [166, 115] width 33 height 20
click at [170, 69] on input "text" at bounding box center [231, 70] width 247 height 16
type input "D"
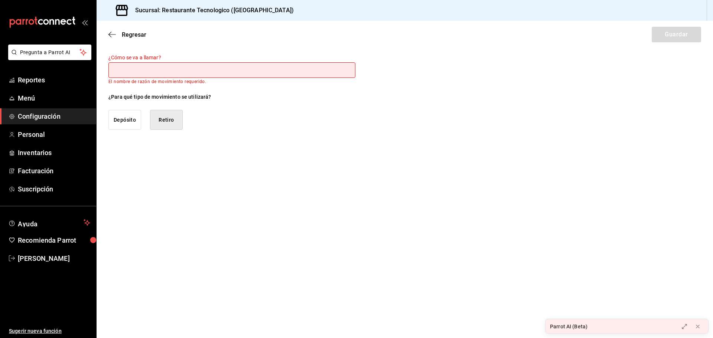
type input "K"
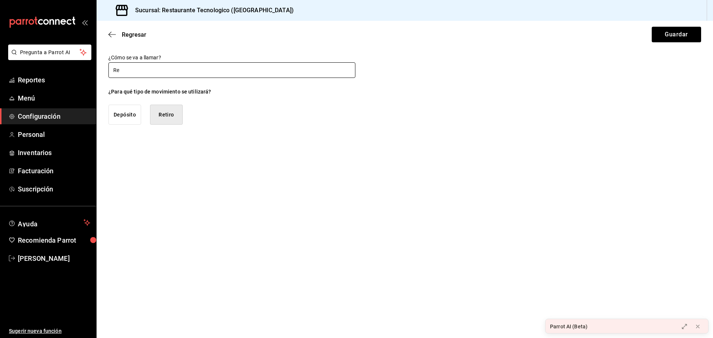
type input "R"
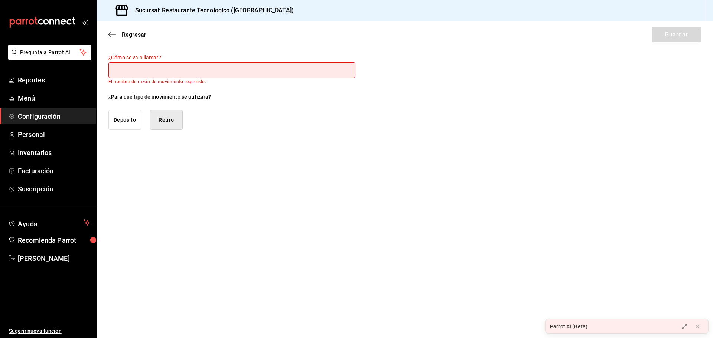
type input "r"
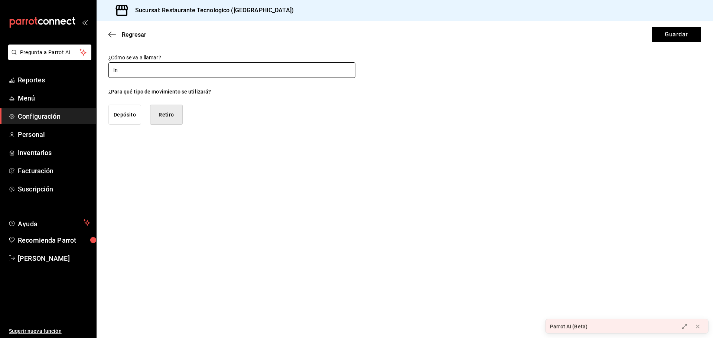
type input "I"
type input "Compra de insumo"
click at [678, 36] on button "Guardar" at bounding box center [676, 35] width 49 height 16
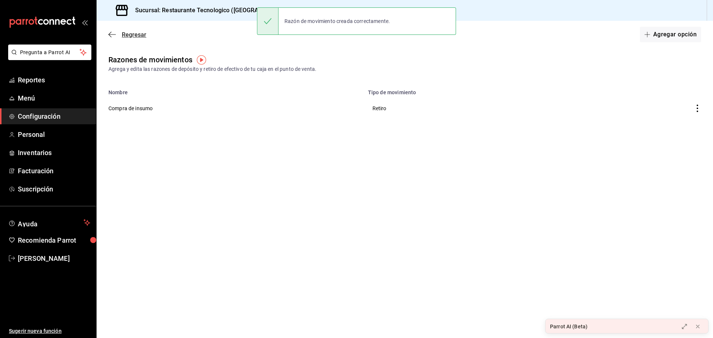
click at [115, 37] on icon "button" at bounding box center [111, 34] width 7 height 7
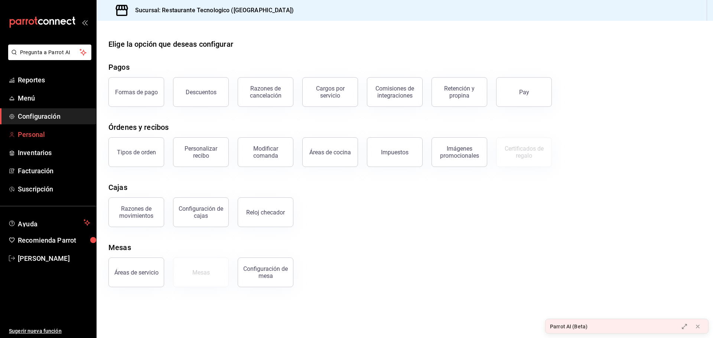
click at [54, 131] on span "Personal" at bounding box center [54, 135] width 72 height 10
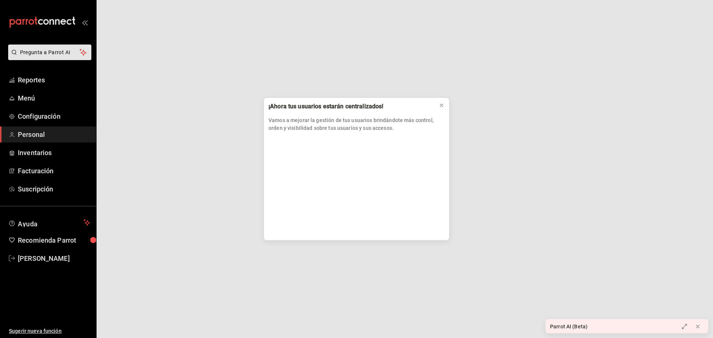
click at [59, 150] on div "¡Ahora tus usuarios estarán centralizados! Vamos a mejorar la gestión de tus us…" at bounding box center [356, 169] width 713 height 338
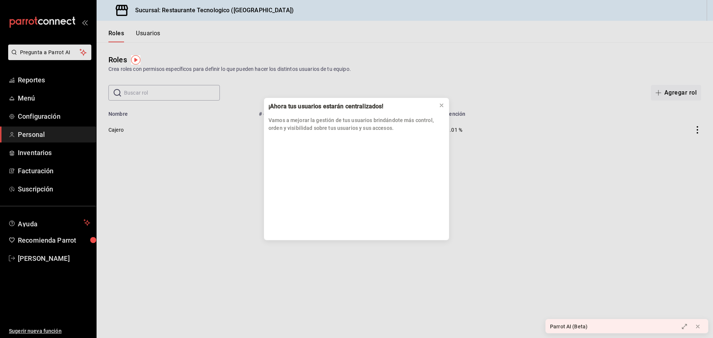
click at [48, 154] on div "¡Ahora tus usuarios estarán centralizados! Vamos a mejorar la gestión de tus us…" at bounding box center [356, 169] width 713 height 338
click at [51, 153] on div "¡Ahora tus usuarios estarán centralizados! Vamos a mejorar la gestión de tus us…" at bounding box center [356, 169] width 713 height 338
click at [441, 104] on icon at bounding box center [442, 106] width 6 height 6
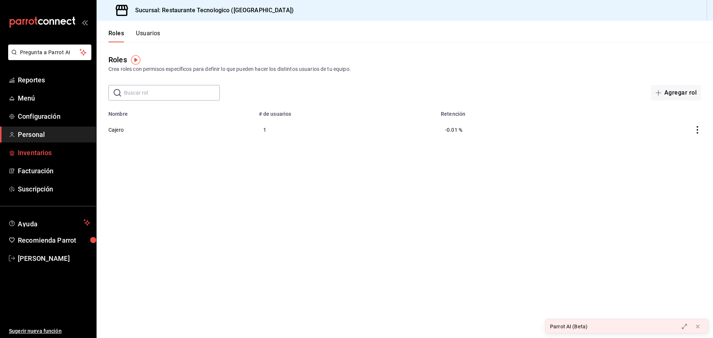
click at [53, 152] on span "Inventarios" at bounding box center [54, 153] width 72 height 10
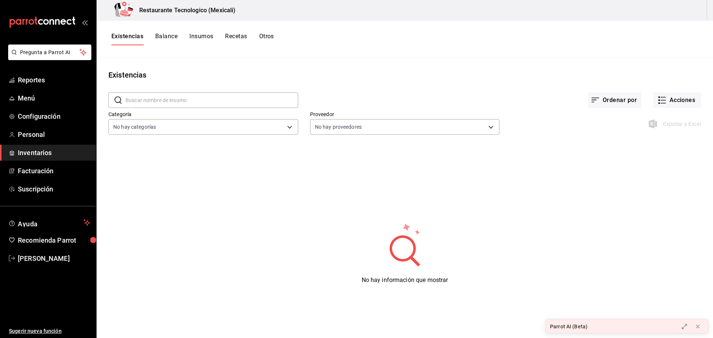
click at [376, 135] on div "No hay proveedores" at bounding box center [405, 126] width 190 height 20
click at [384, 127] on body "Pregunta a Parrot AI Reportes Menú Configuración Personal Inventarios Facturaci…" at bounding box center [356, 166] width 713 height 333
click at [246, 130] on div at bounding box center [356, 169] width 713 height 338
click at [164, 36] on button "Balance" at bounding box center [166, 39] width 22 height 13
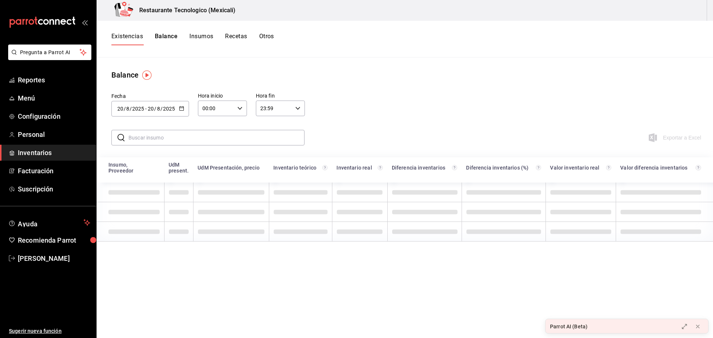
drag, startPoint x: 203, startPoint y: 41, endPoint x: 233, endPoint y: 37, distance: 30.0
click at [204, 41] on button "Insumos" at bounding box center [201, 39] width 24 height 13
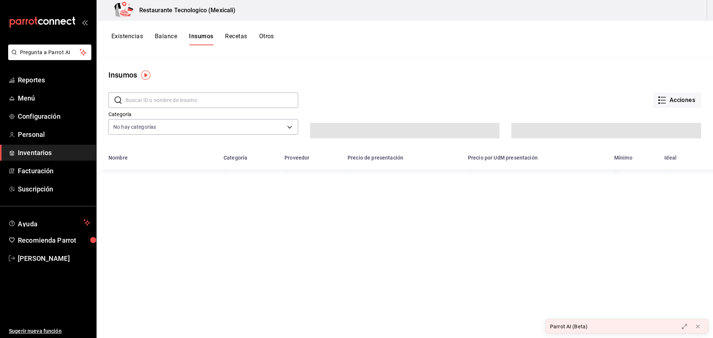
click at [239, 36] on button "Recetas" at bounding box center [236, 39] width 22 height 13
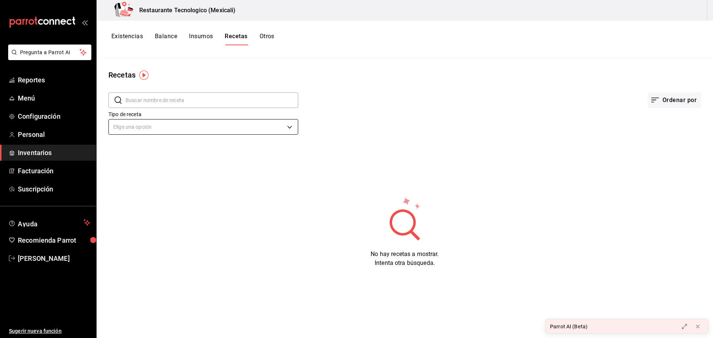
click at [269, 128] on body "Pregunta a Parrot AI Reportes Menú Configuración Personal Inventarios Facturaci…" at bounding box center [356, 166] width 713 height 333
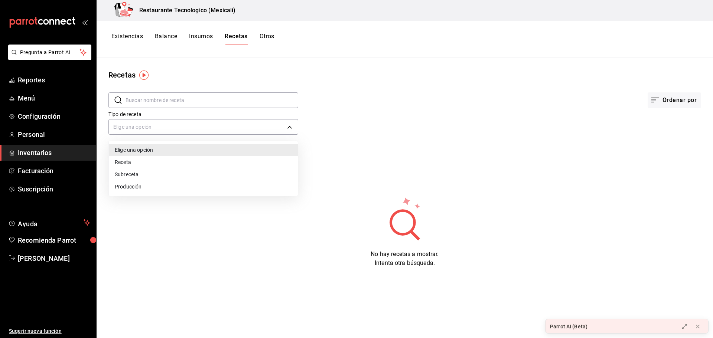
click at [163, 167] on li "Receta" at bounding box center [203, 162] width 189 height 12
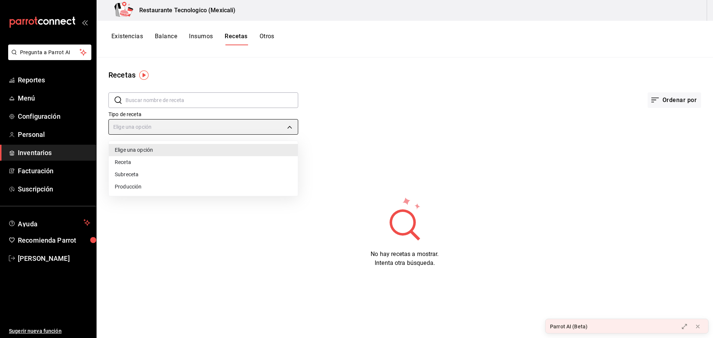
type input "PRODUCT"
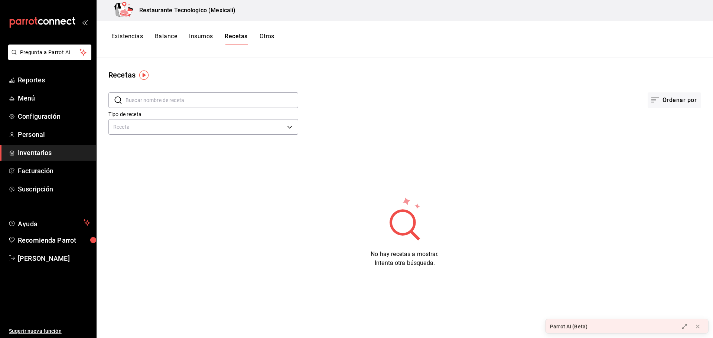
click at [240, 101] on input "text" at bounding box center [212, 100] width 173 height 15
click at [270, 38] on button "Otros" at bounding box center [267, 39] width 15 height 13
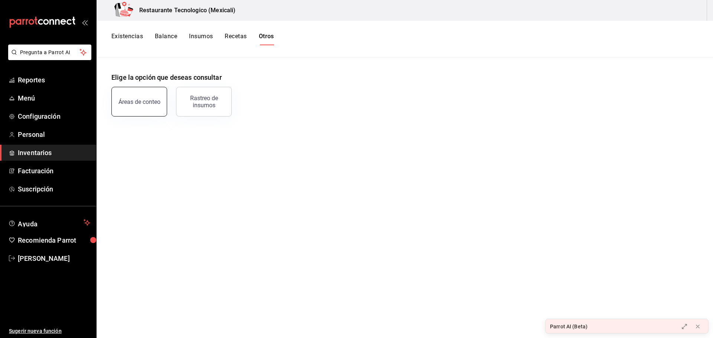
click at [133, 104] on div "Áreas de conteo" at bounding box center [140, 101] width 42 height 7
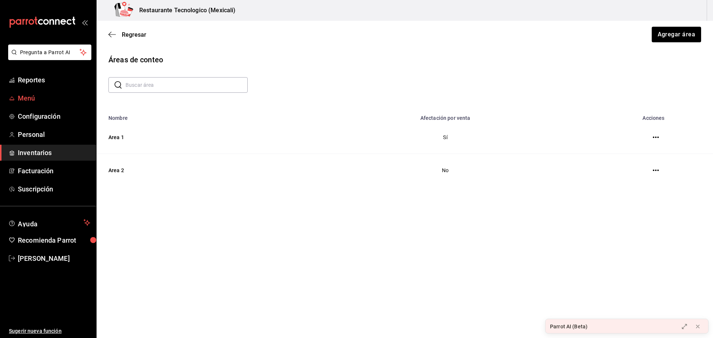
click at [61, 95] on span "Menú" at bounding box center [54, 98] width 72 height 10
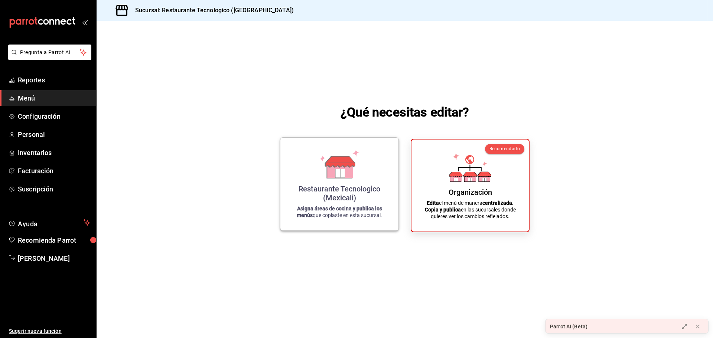
click at [378, 204] on div "Restaurante Tecnologico (Mexicali) Asigna áreas de cocina y publica los menús q…" at bounding box center [339, 184] width 100 height 81
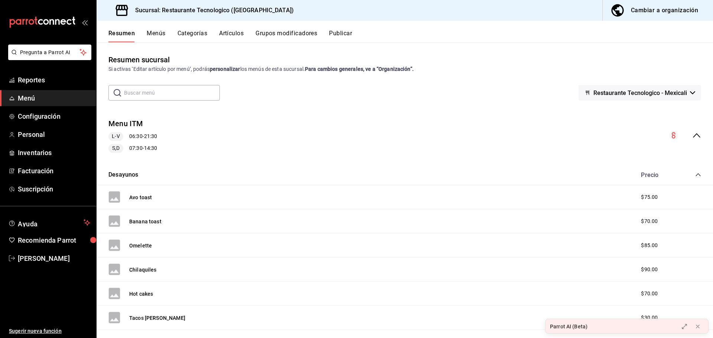
click at [156, 38] on button "Menús" at bounding box center [156, 36] width 19 height 13
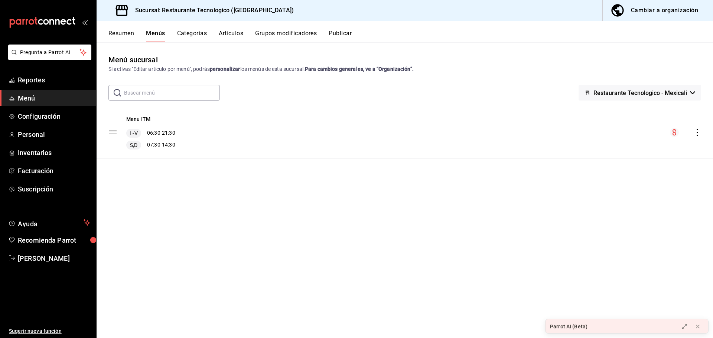
click at [110, 137] on tbody "Menu ITM L-V 06:30 - 21:30 S,D 07:30 - 14:30" at bounding box center [405, 133] width 617 height 52
click at [111, 131] on tbody "Menu ITM L-V 06:30 - 21:30 S,D 07:30 - 14:30" at bounding box center [405, 133] width 617 height 52
click at [693, 126] on div "Menu ITM L-V 06:30 - 21:30 S,D 07:30 - 14:30" at bounding box center [405, 133] width 617 height 52
click at [692, 130] on div "menu-maker-table" at bounding box center [685, 132] width 31 height 9
click at [697, 138] on div "Menu ITM L-V 06:30 - 21:30 S,D 07:30 - 14:30" at bounding box center [405, 133] width 617 height 52
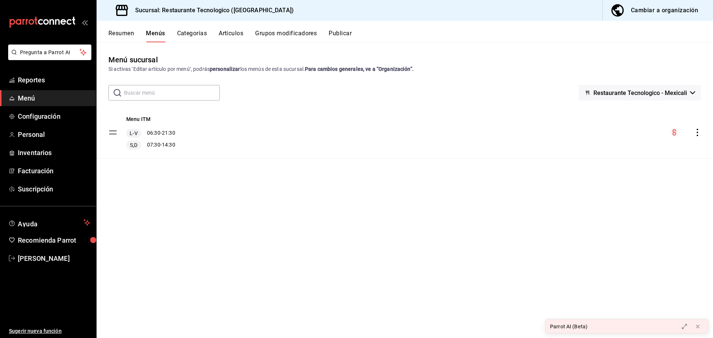
click at [698, 132] on icon "actions" at bounding box center [697, 132] width 7 height 7
click at [692, 144] on div "Previsualizar Eliminar menú y contenido relacionado" at bounding box center [632, 157] width 122 height 42
click at [694, 96] on div at bounding box center [356, 169] width 713 height 338
drag, startPoint x: 694, startPoint y: 91, endPoint x: 688, endPoint y: 90, distance: 6.0
click at [694, 90] on button "Restaurante Tecnologico - Mexicali" at bounding box center [640, 93] width 123 height 16
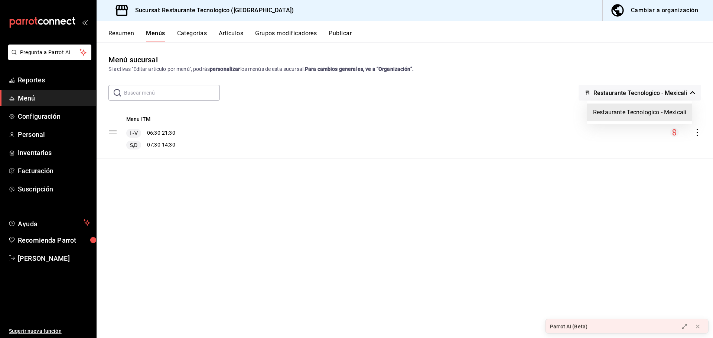
click at [688, 90] on div at bounding box center [356, 169] width 713 height 338
click at [332, 32] on button "Publicar" at bounding box center [340, 36] width 23 height 13
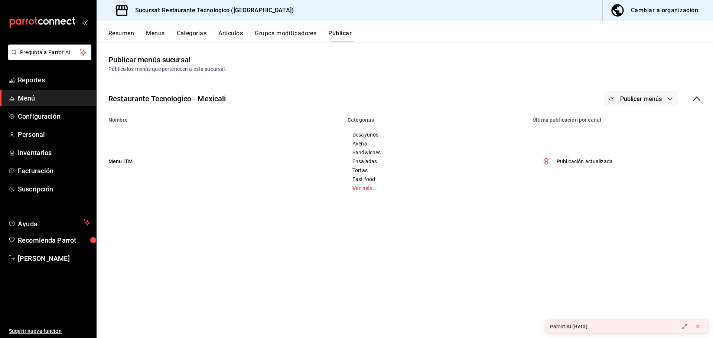
click at [653, 95] on span "Publicar menús" at bounding box center [641, 98] width 42 height 7
click at [662, 100] on div at bounding box center [356, 169] width 713 height 338
click at [692, 95] on div "Publicar menús" at bounding box center [652, 99] width 97 height 16
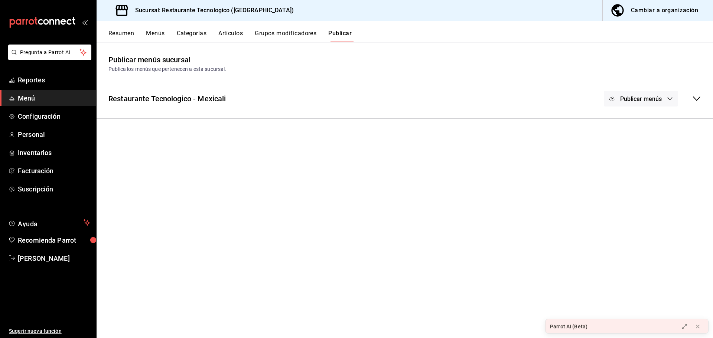
click at [692, 95] on icon at bounding box center [696, 98] width 9 height 9
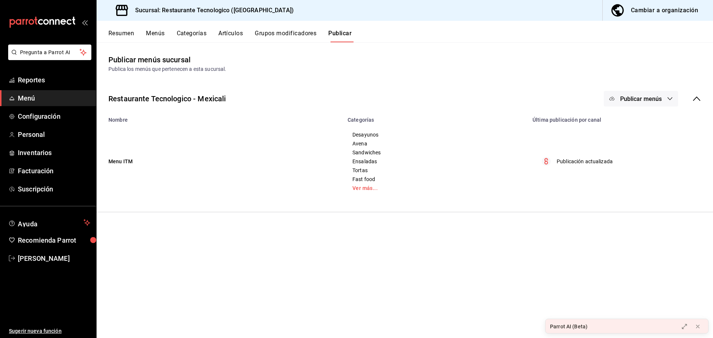
click at [295, 25] on div "Resumen Menús Categorías Artículos Grupos modificadores Publicar" at bounding box center [405, 32] width 617 height 22
click at [297, 30] on button "Grupos modificadores" at bounding box center [286, 36] width 62 height 13
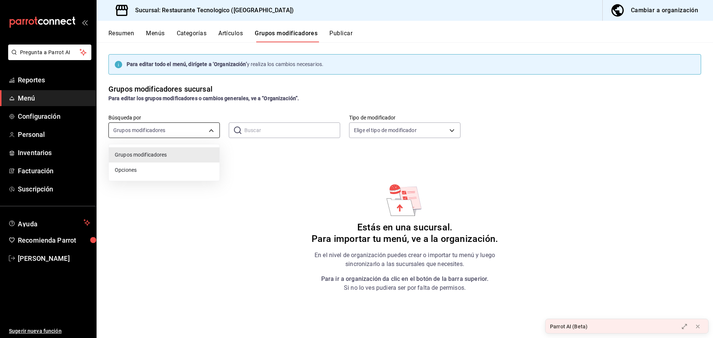
click at [181, 133] on body "Pregunta a Parrot AI Reportes Menú Configuración Personal Inventarios Facturaci…" at bounding box center [356, 169] width 713 height 338
click at [201, 132] on div at bounding box center [356, 169] width 713 height 338
click at [389, 125] on body "Pregunta a Parrot AI Reportes Menú Configuración Personal Inventarios Facturaci…" at bounding box center [356, 169] width 713 height 338
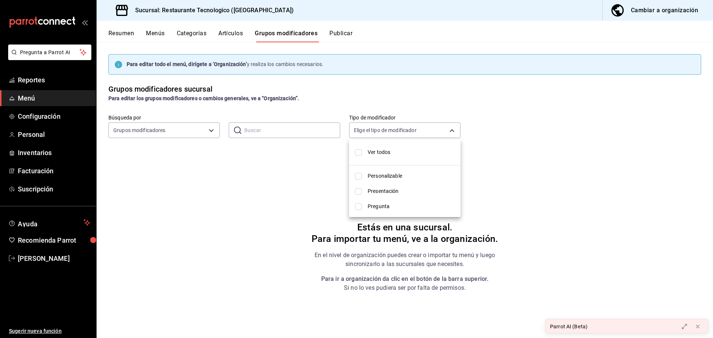
click at [390, 130] on div at bounding box center [356, 169] width 713 height 338
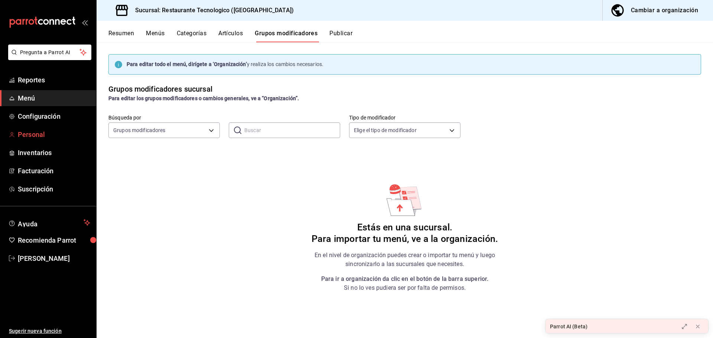
click at [38, 139] on span "Personal" at bounding box center [54, 135] width 72 height 10
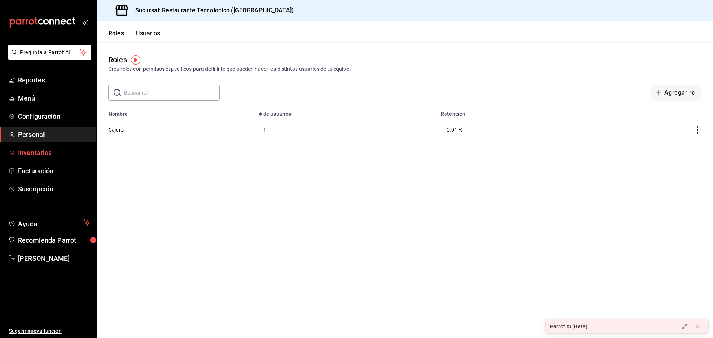
click at [67, 147] on link "Inventarios" at bounding box center [48, 153] width 96 height 16
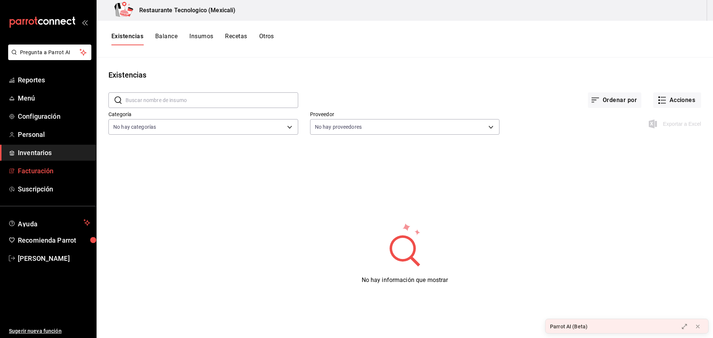
click at [57, 165] on link "Facturación" at bounding box center [48, 171] width 96 height 16
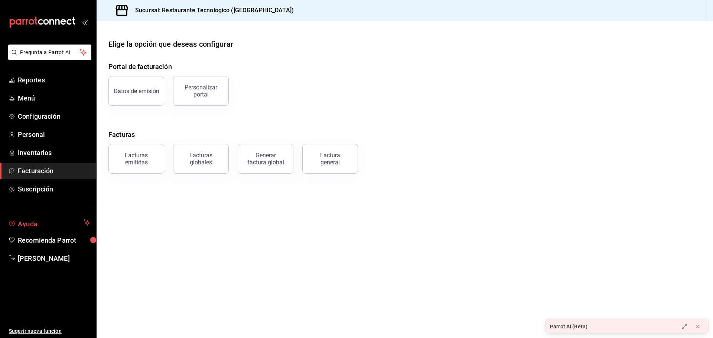
click at [62, 219] on span "Ayuda" at bounding box center [49, 222] width 63 height 9
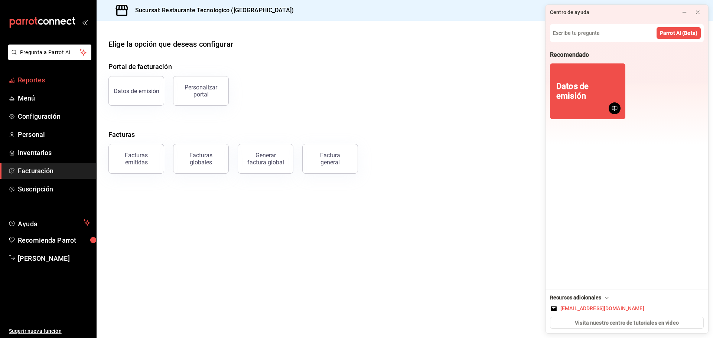
click at [17, 76] on link "Reportes" at bounding box center [48, 80] width 96 height 16
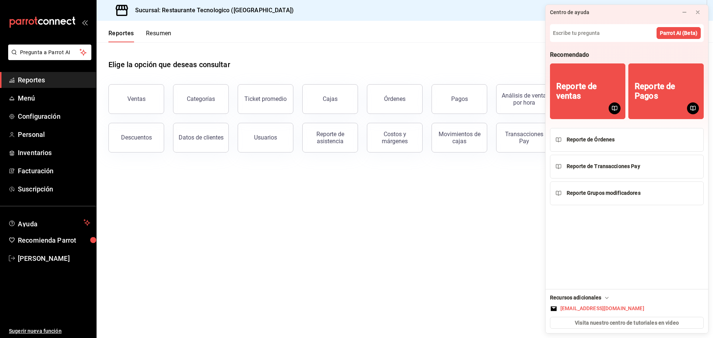
click at [289, 207] on main "Elige la opción que deseas consultar Ventas Categorías Ticket promedio Cajas Ór…" at bounding box center [405, 190] width 617 height 296
click at [696, 13] on icon at bounding box center [698, 12] width 6 height 6
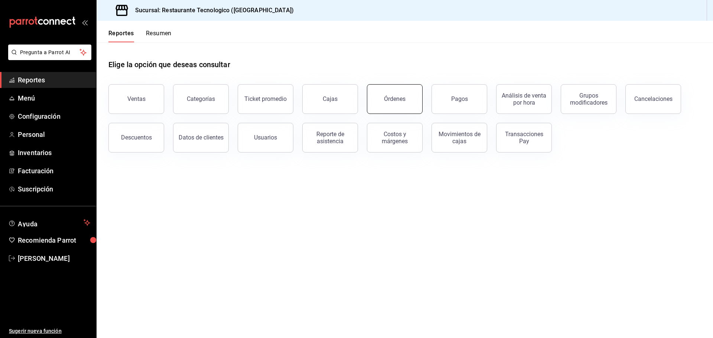
click at [393, 94] on button "Órdenes" at bounding box center [395, 99] width 56 height 30
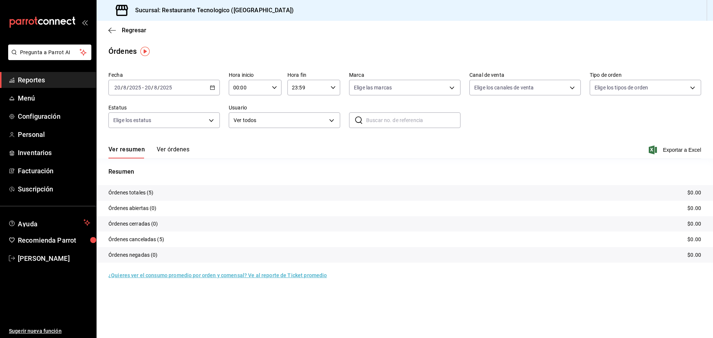
click at [668, 192] on tr "Órdenes totales (5) $0.00" at bounding box center [405, 193] width 617 height 16
click at [146, 191] on p "Órdenes totales (5)" at bounding box center [130, 193] width 45 height 8
click at [181, 147] on button "Ver órdenes" at bounding box center [173, 152] width 33 height 13
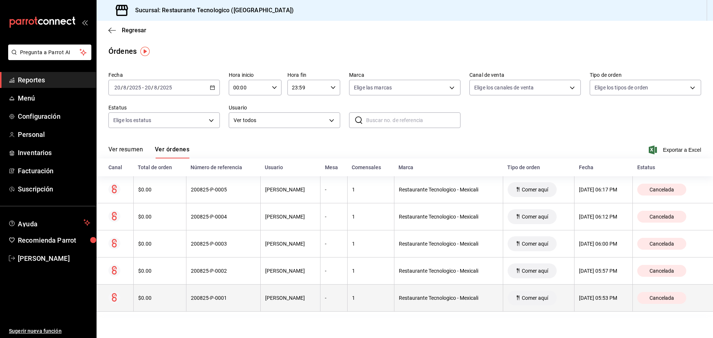
click at [146, 293] on th "$0.00" at bounding box center [159, 298] width 53 height 27
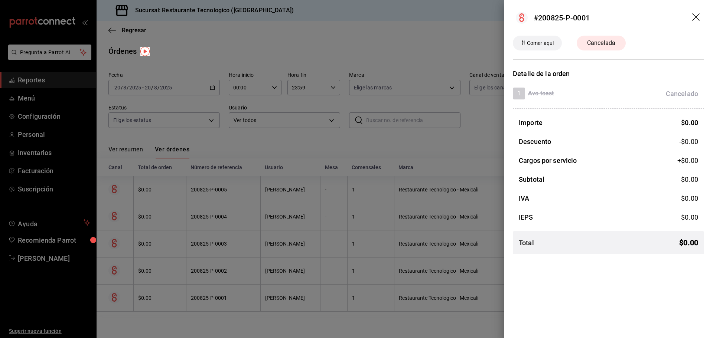
click at [280, 244] on div at bounding box center [356, 169] width 713 height 338
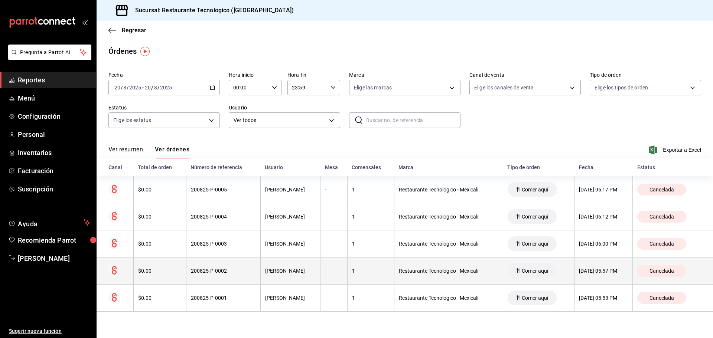
click at [245, 280] on th "200825-P-0002" at bounding box center [223, 271] width 74 height 27
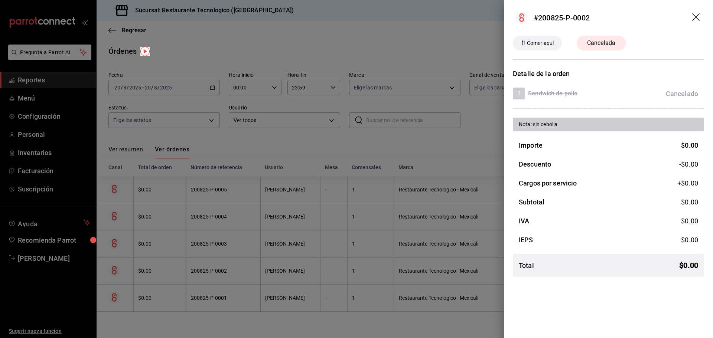
click at [256, 254] on div at bounding box center [356, 169] width 713 height 338
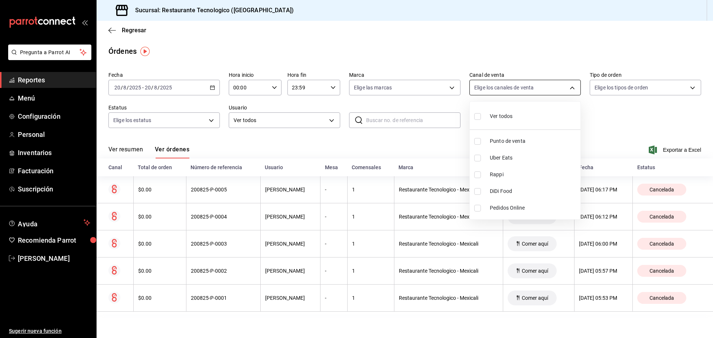
click at [522, 85] on body "Pregunta a Parrot AI Reportes Menú Configuración Personal Inventarios Facturaci…" at bounding box center [356, 169] width 713 height 338
click at [525, 84] on div at bounding box center [356, 169] width 713 height 338
click at [403, 81] on body "Pregunta a Parrot AI Reportes Menú Configuración Personal Inventarios Facturaci…" at bounding box center [356, 169] width 713 height 338
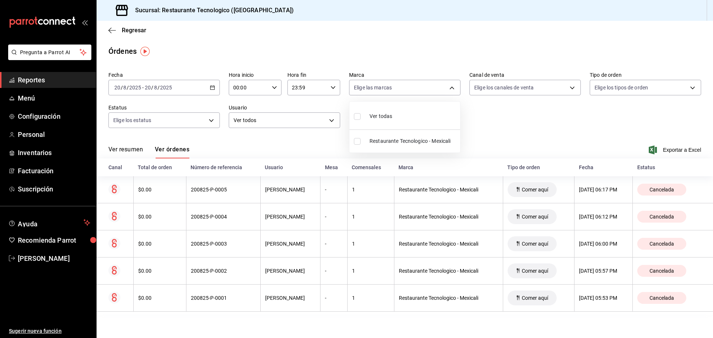
click at [406, 88] on div at bounding box center [356, 169] width 713 height 338
click at [90, 20] on div "mailbox folders" at bounding box center [48, 22] width 96 height 45
click at [72, 233] on link "Recomienda Parrot" at bounding box center [48, 241] width 96 height 16
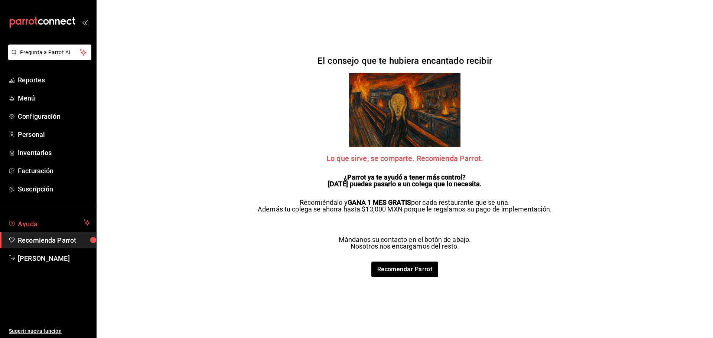
click at [70, 223] on span "Ayuda" at bounding box center [49, 222] width 63 height 9
